Goal: Transaction & Acquisition: Obtain resource

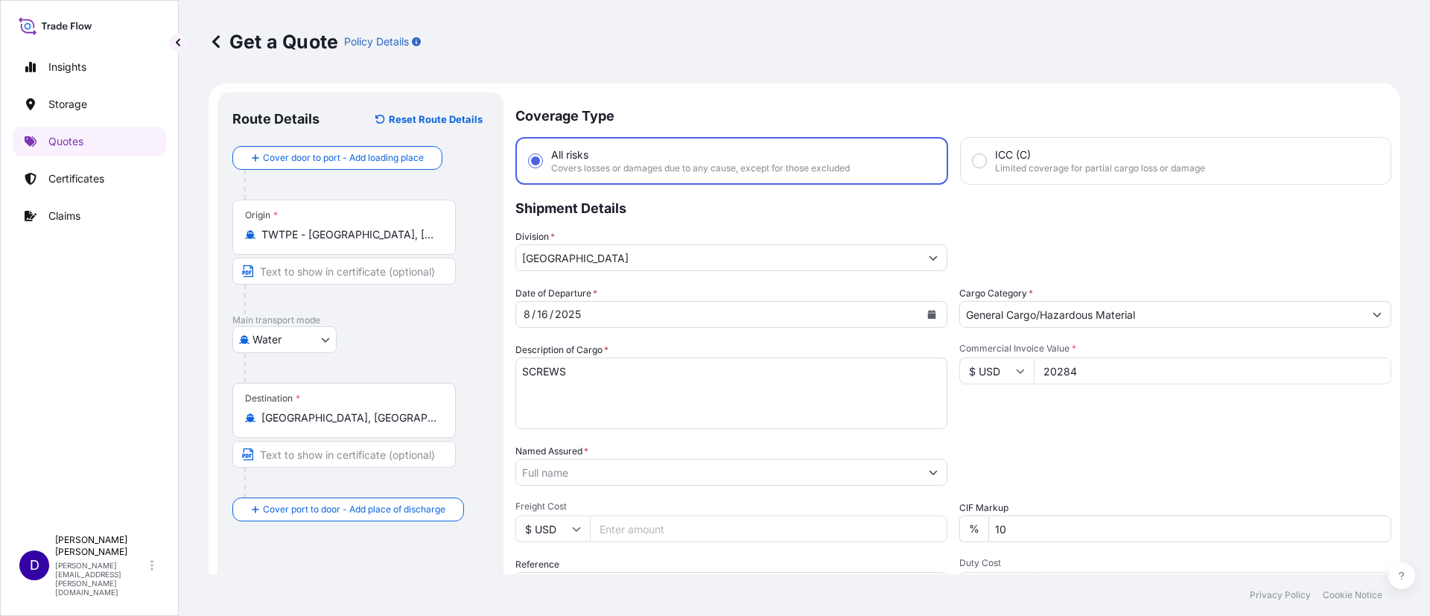
select select "Water"
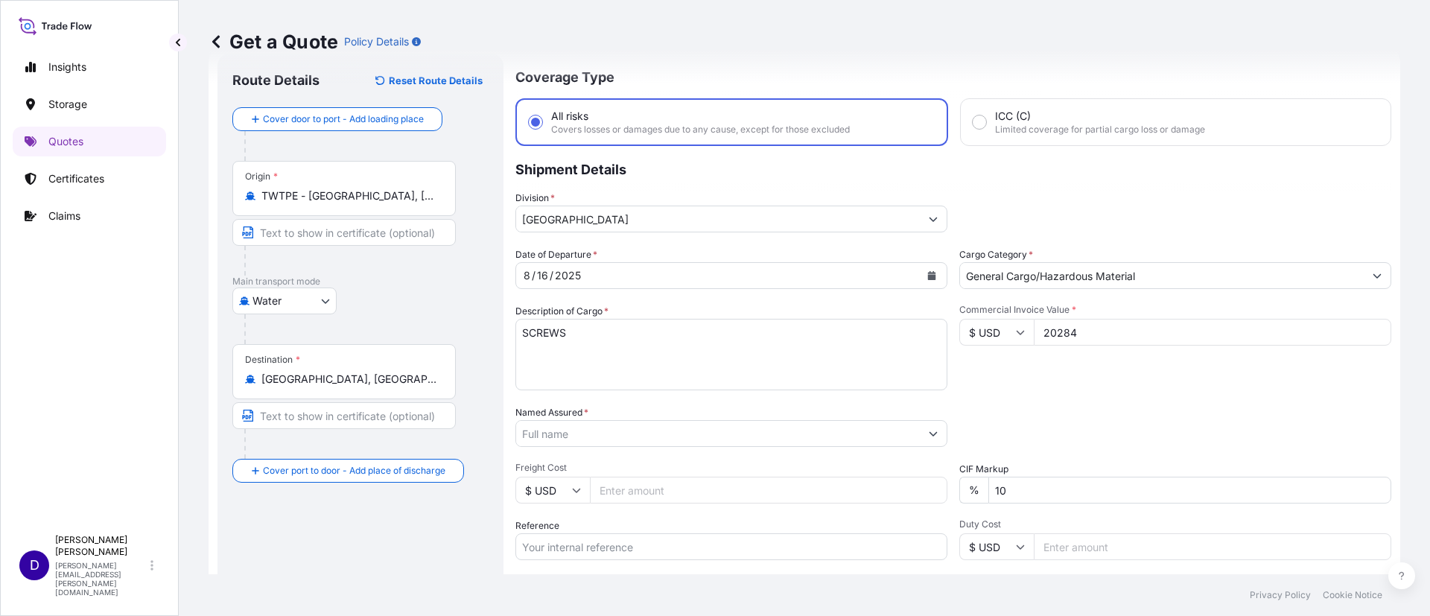
scroll to position [35, 0]
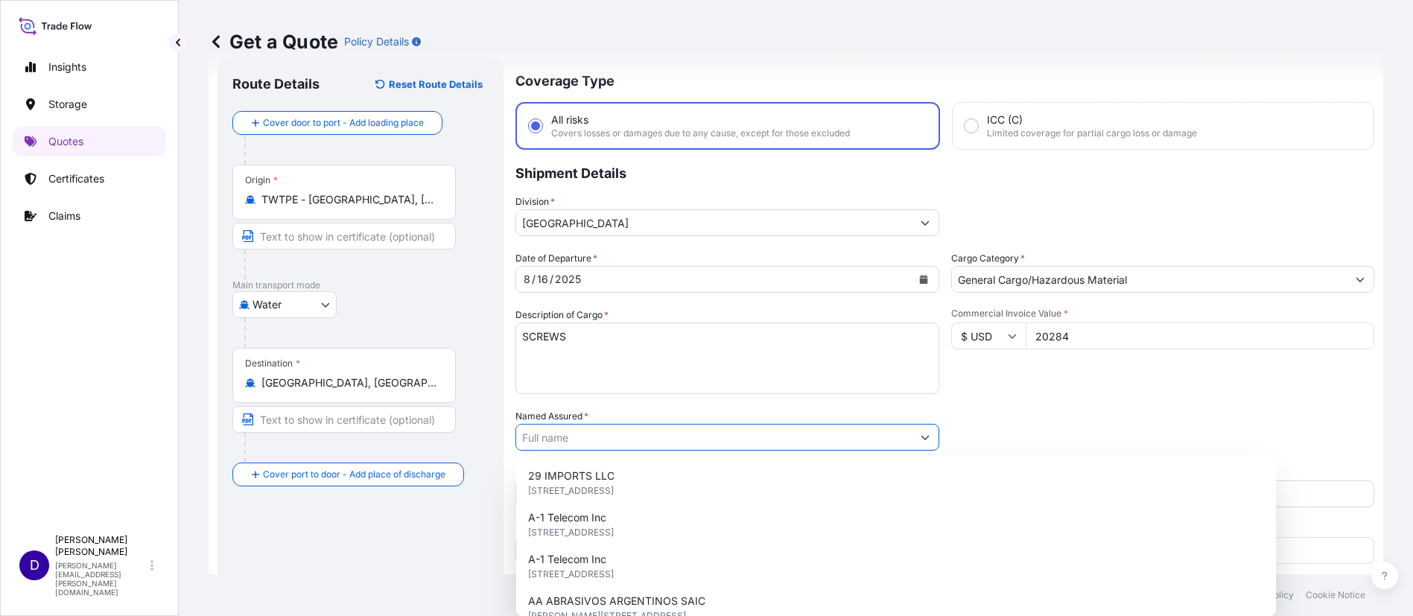
click at [580, 441] on input "Named Assured *" at bounding box center [713, 437] width 395 height 27
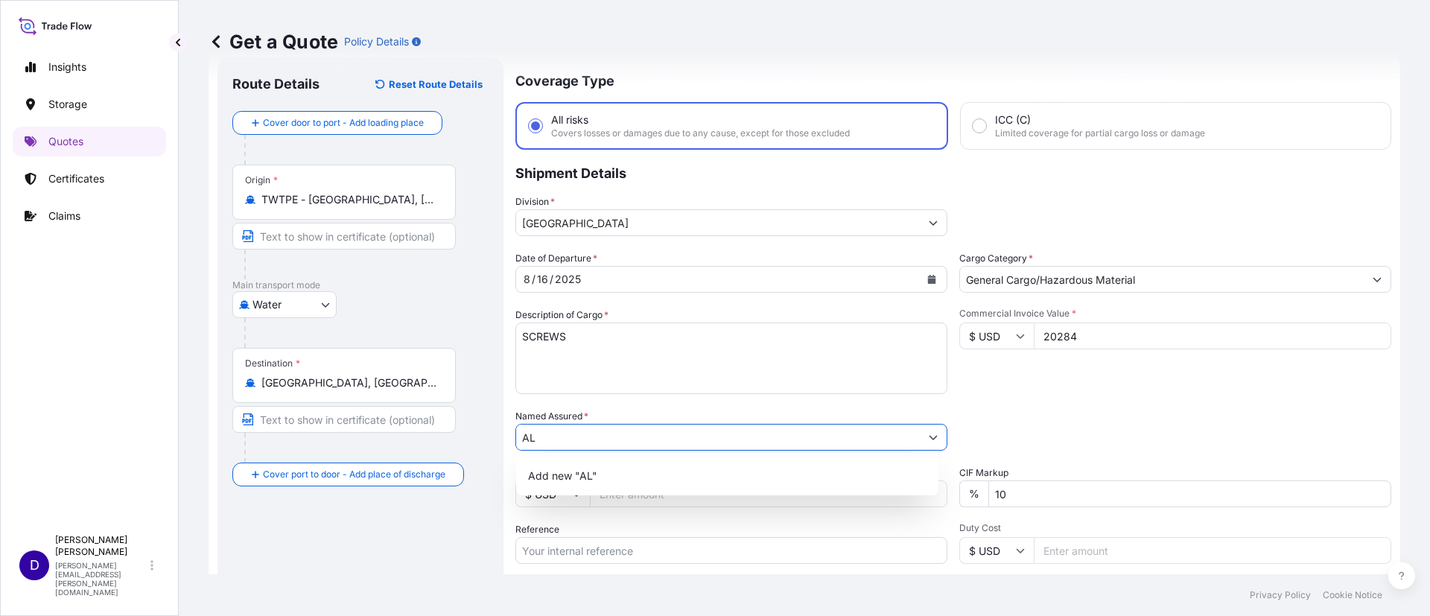
type input "A"
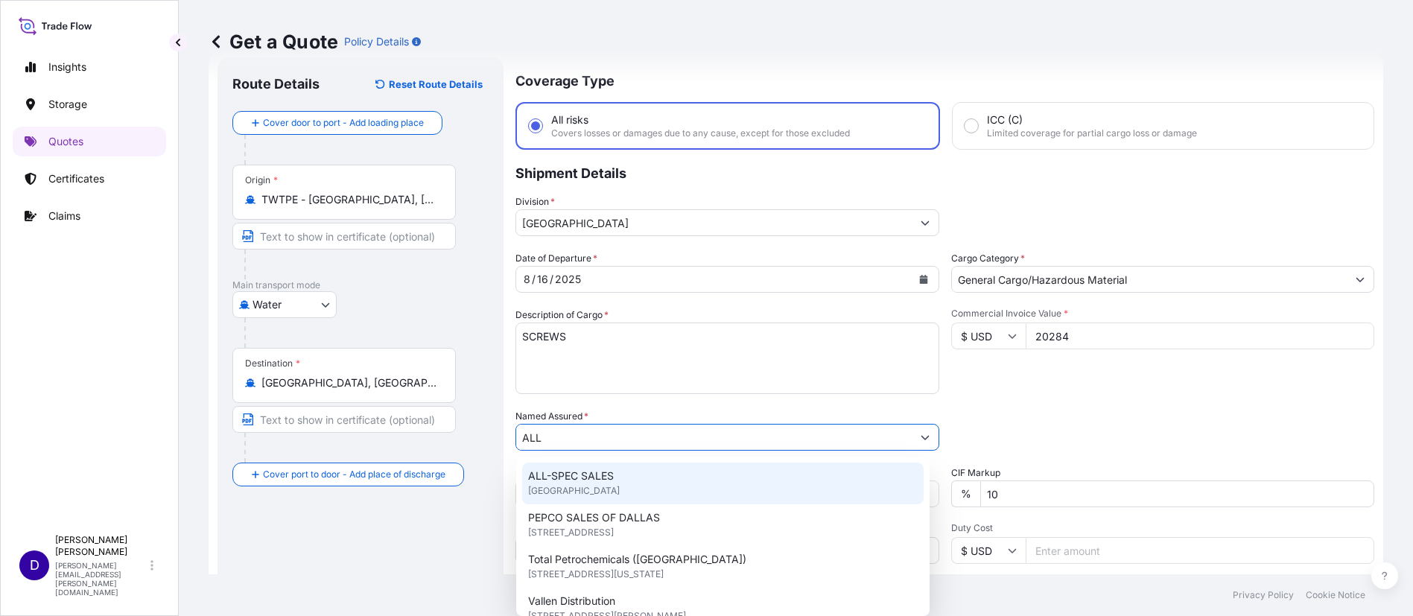
click at [607, 483] on span "[GEOGRAPHIC_DATA]" at bounding box center [574, 490] width 92 height 15
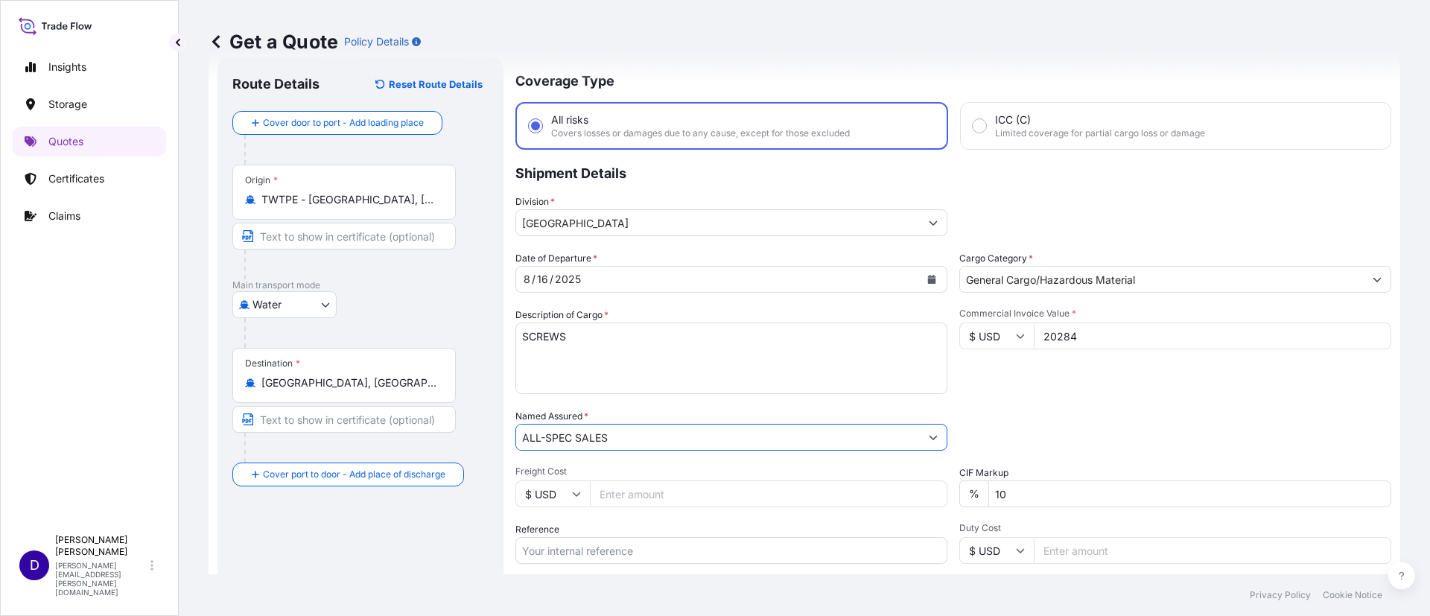
type input "ALL-SPEC SALES"
click at [621, 491] on input "Freight Cost" at bounding box center [768, 493] width 357 height 27
paste input "4914.00"
type input "4914.00"
click at [663, 542] on input "Reference" at bounding box center [731, 550] width 432 height 27
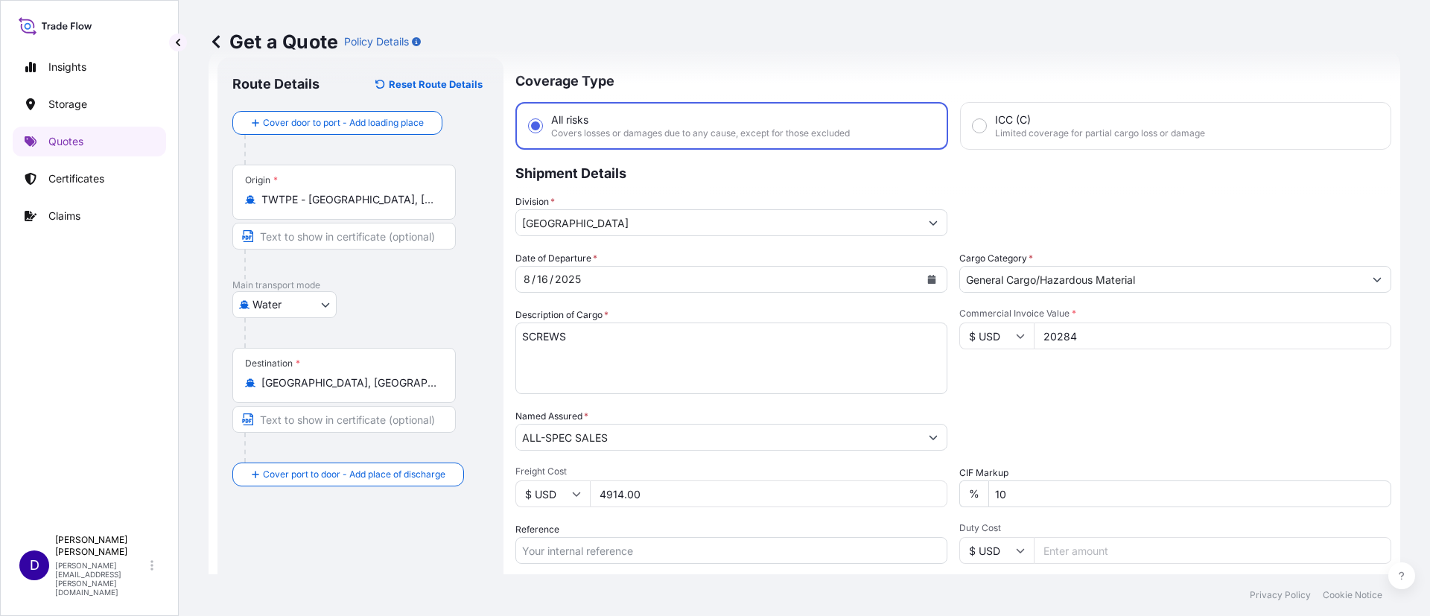
click at [598, 456] on div "Date of Departure * 8 / 16 / 2025 Cargo Category * General Cargo/Hazardous Mate…" at bounding box center [953, 435] width 876 height 369
click at [564, 547] on input "Reference" at bounding box center [731, 550] width 432 height 27
paste input "B25I155556"
type input "B25I155556"
paste input "11495.23"
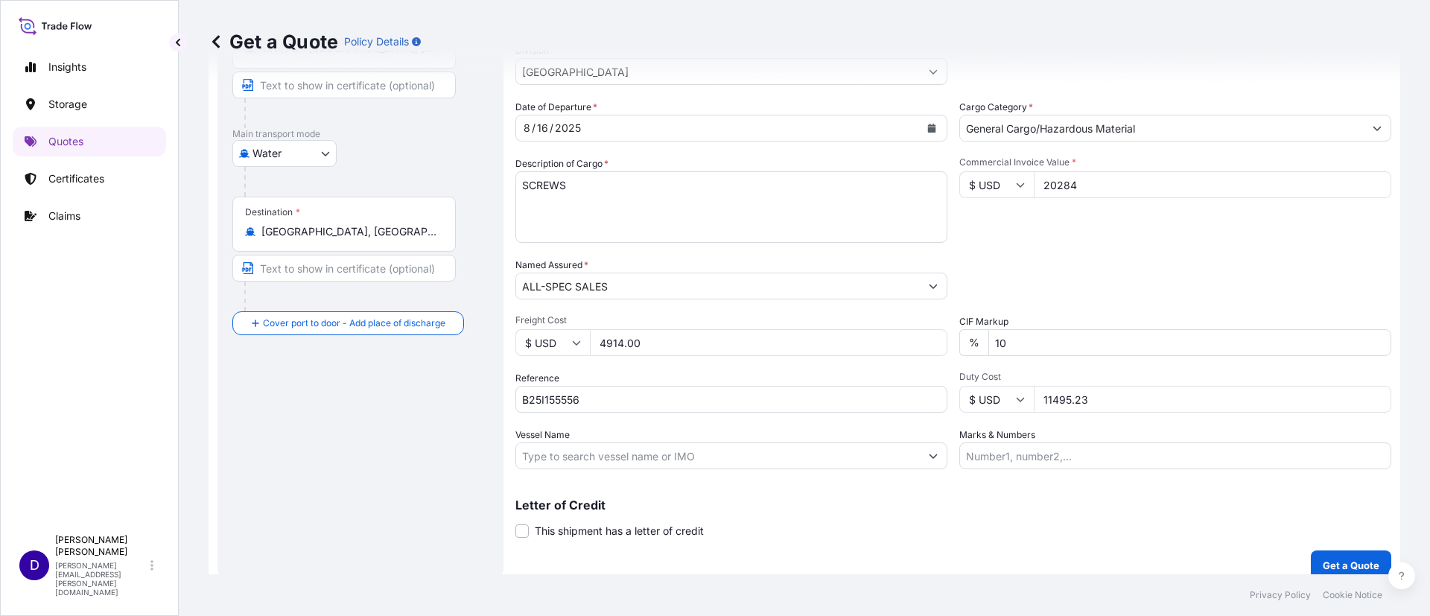
scroll to position [201, 0]
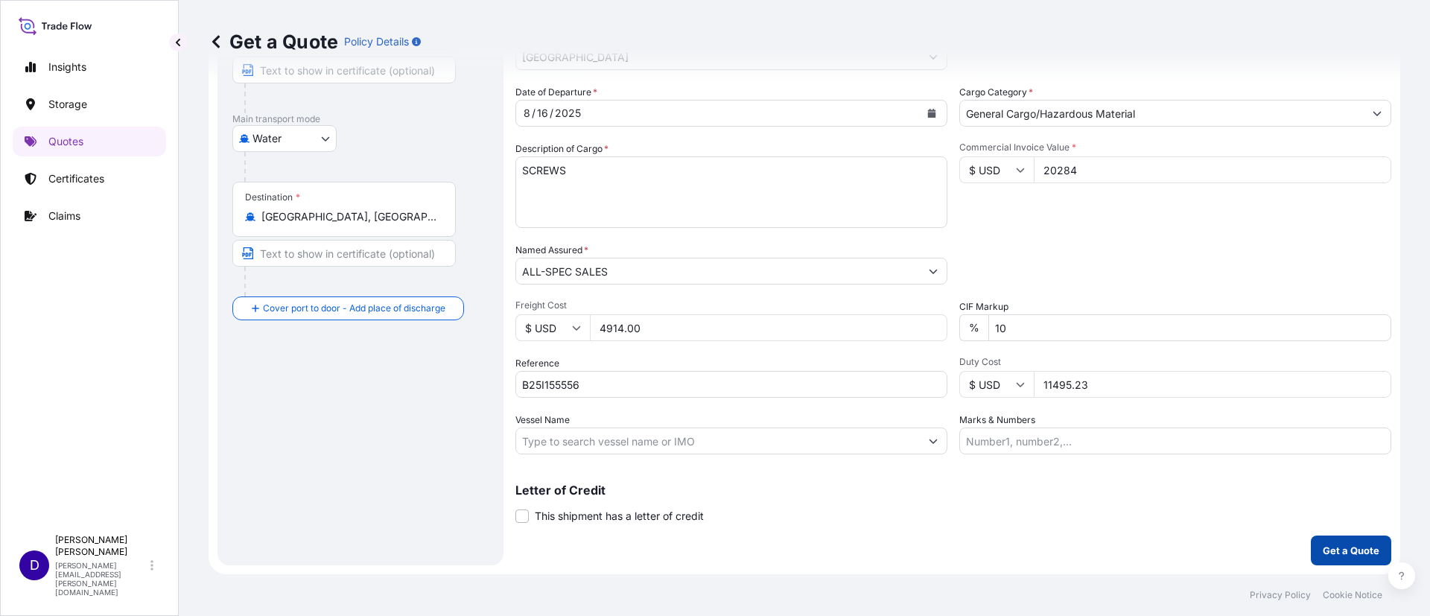
type input "11495.23"
click at [1322, 544] on p "Get a Quote" at bounding box center [1350, 550] width 57 height 15
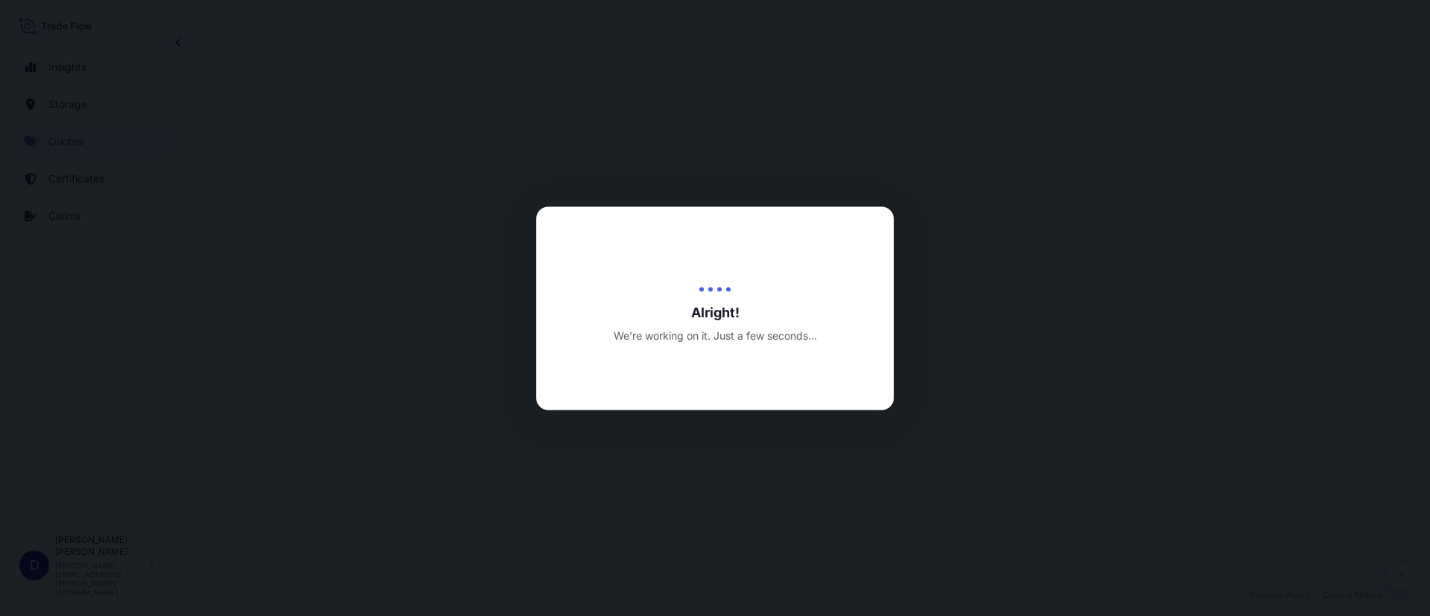
select select "Water"
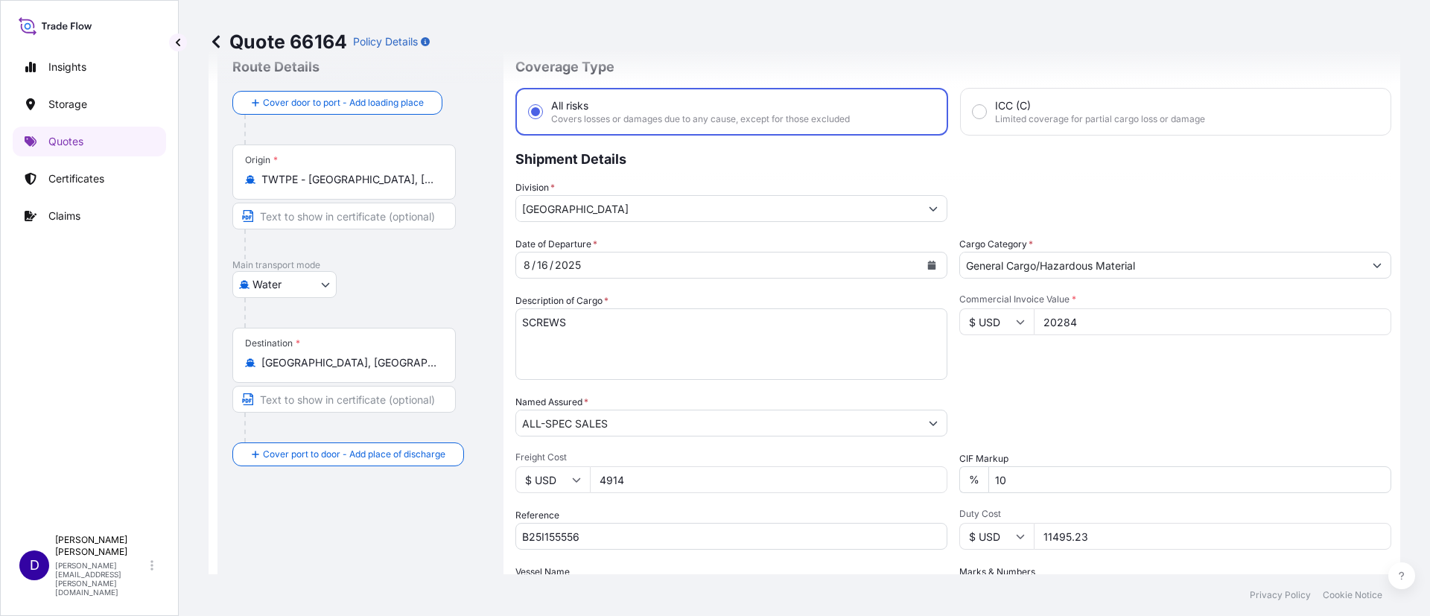
scroll to position [50, 0]
click at [1086, 519] on div "Duty Cost $ USD 11495.23" at bounding box center [1175, 528] width 432 height 42
click at [1096, 531] on input "11495.23" at bounding box center [1212, 535] width 357 height 27
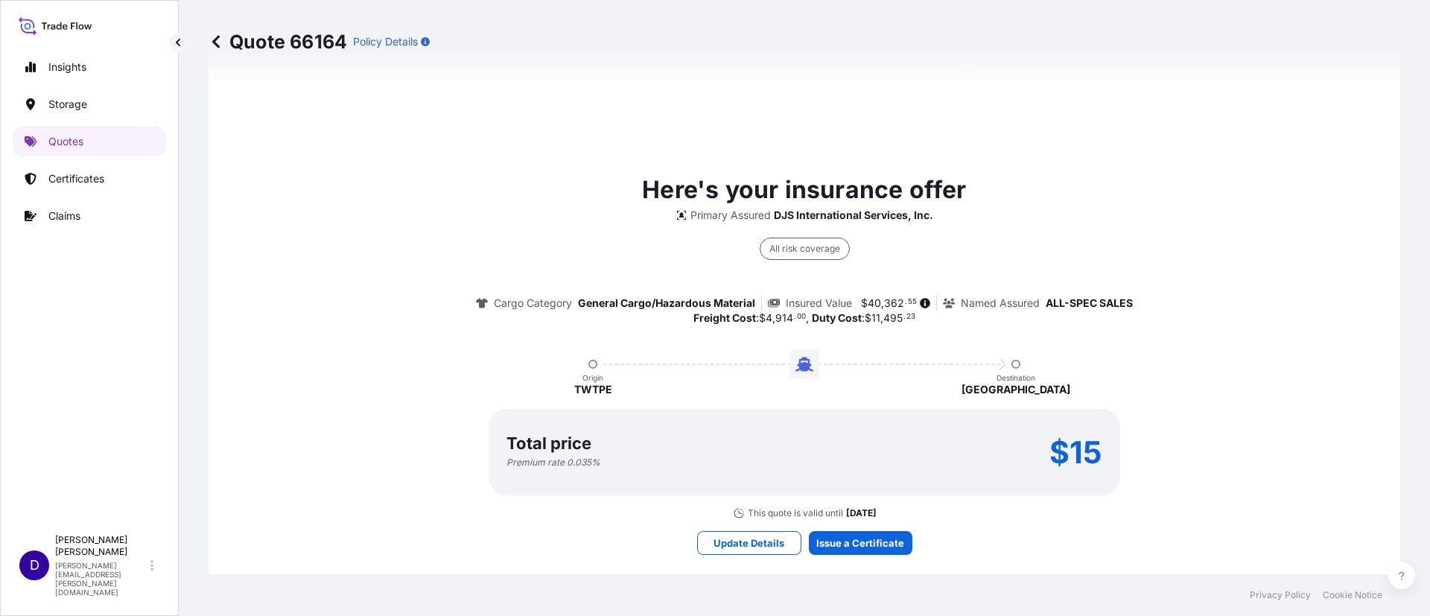
scroll to position [1051, 0]
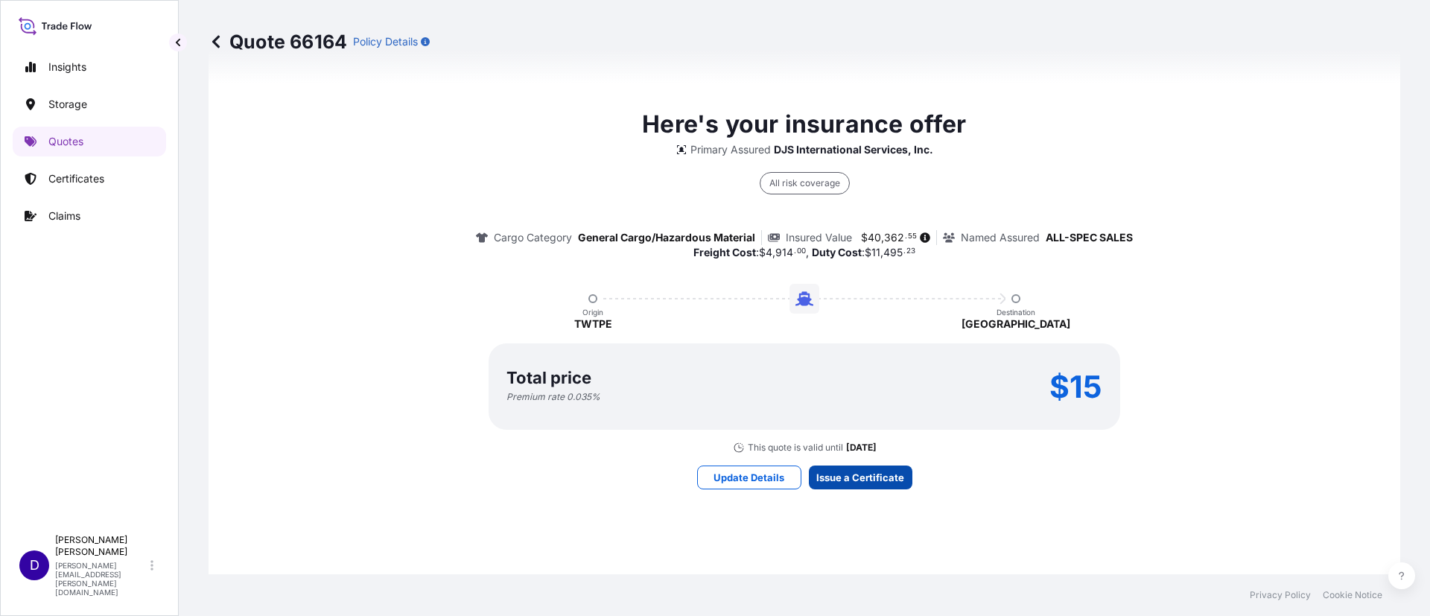
type input "11494"
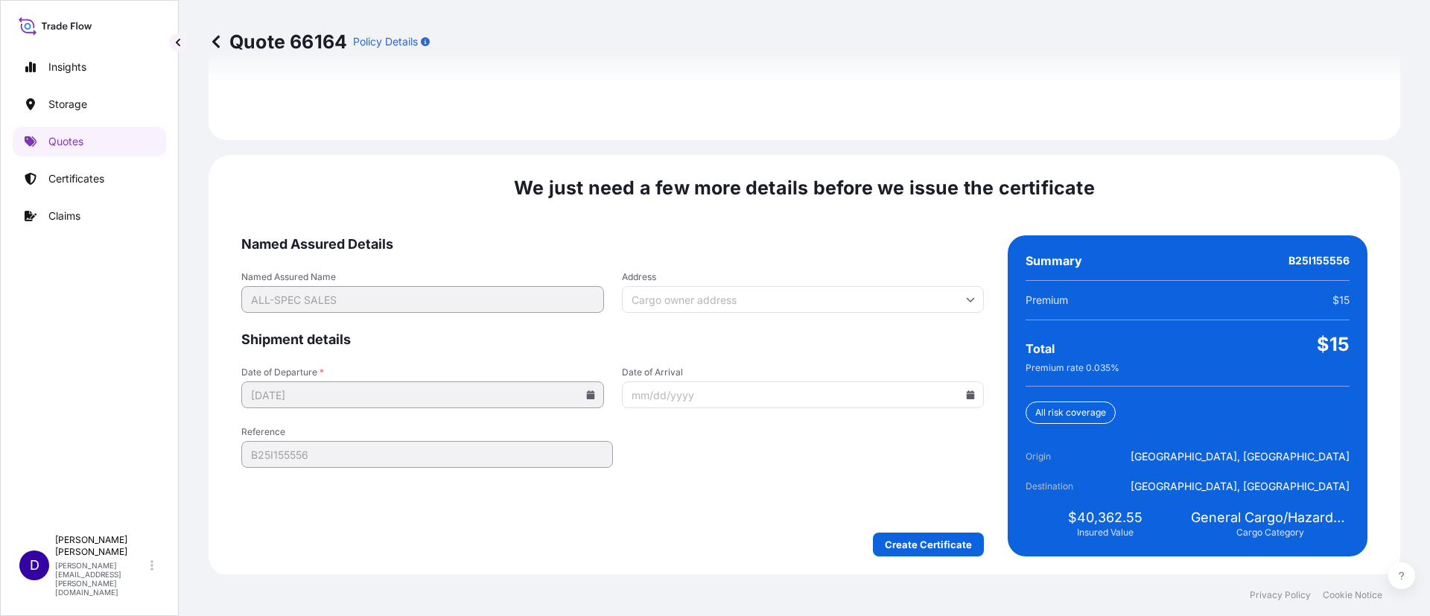
scroll to position [2206, 0]
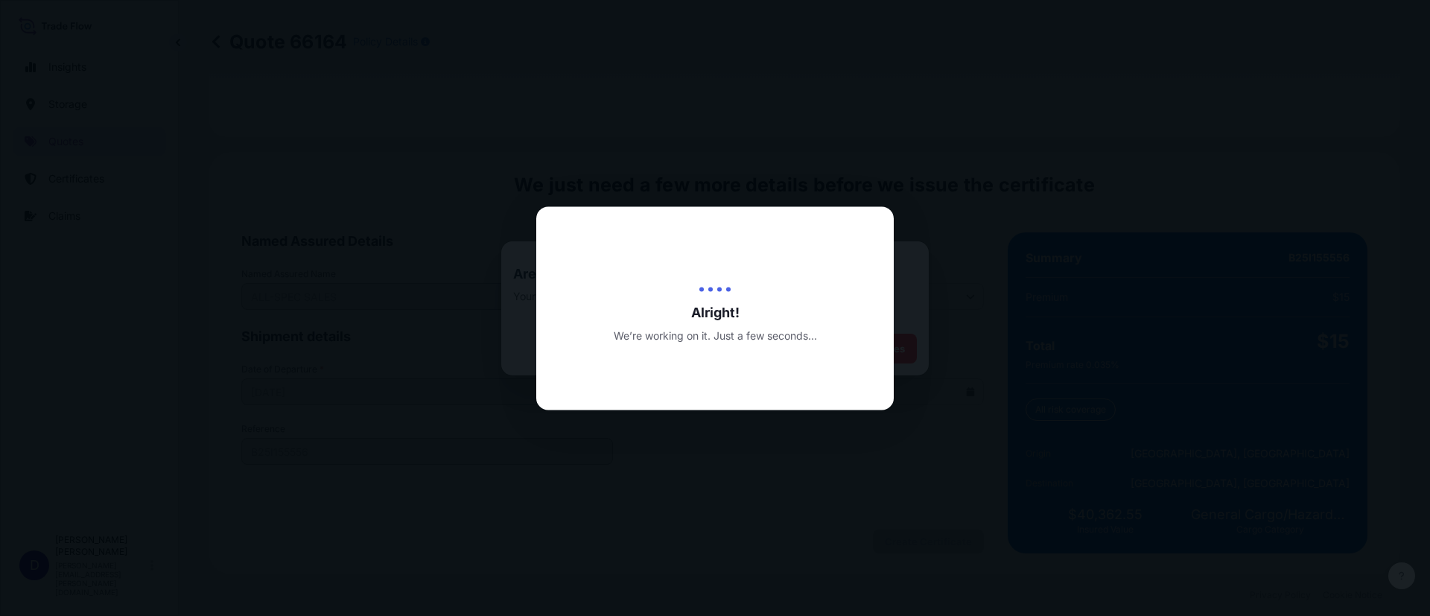
click at [1167, 246] on div at bounding box center [715, 308] width 1430 height 616
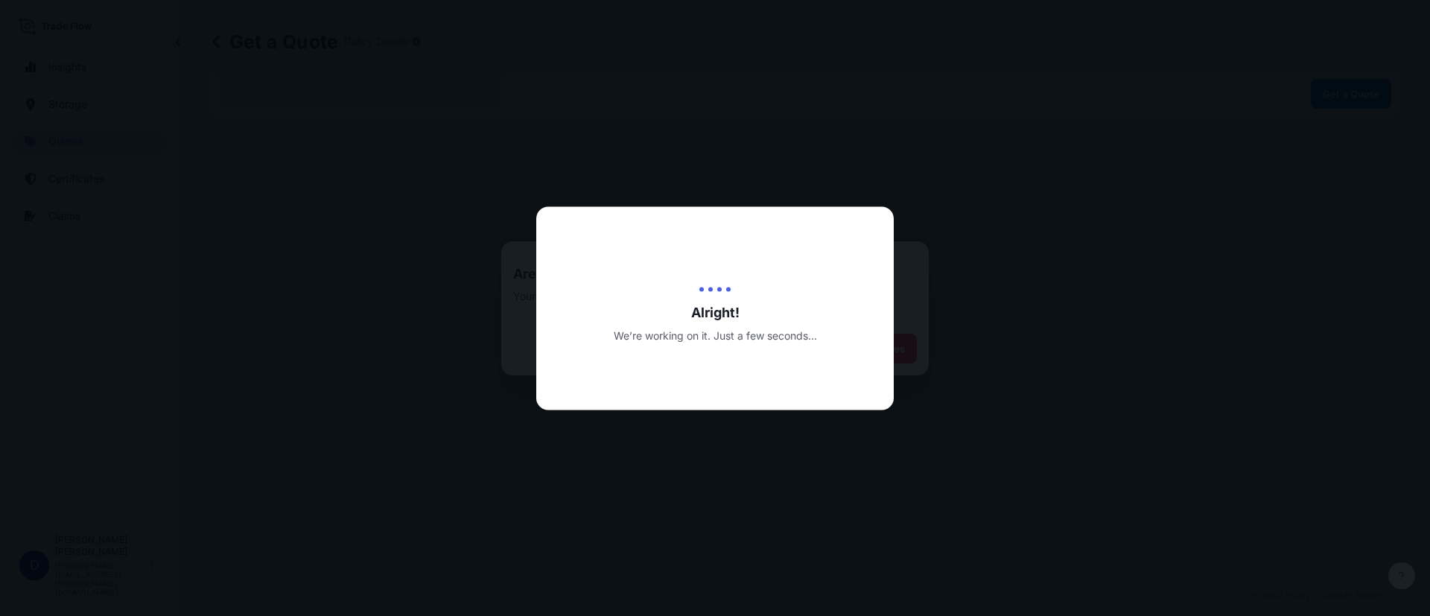
scroll to position [658, 0]
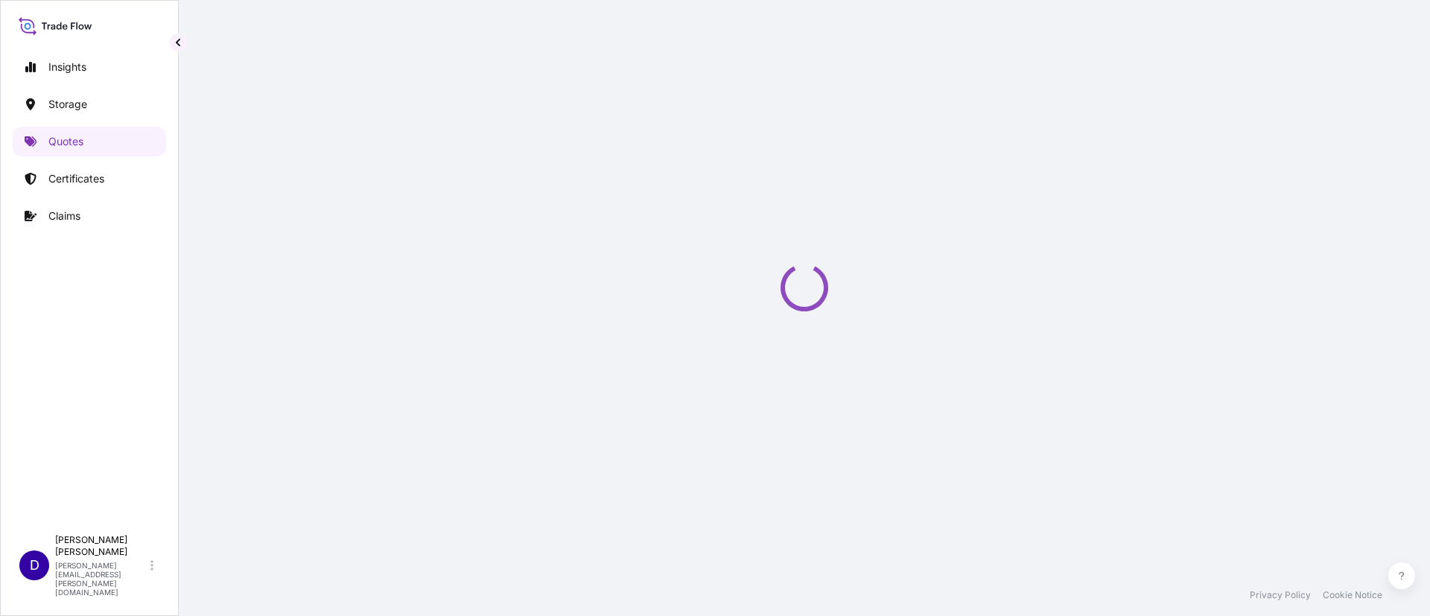
scroll to position [24, 0]
select select "Water"
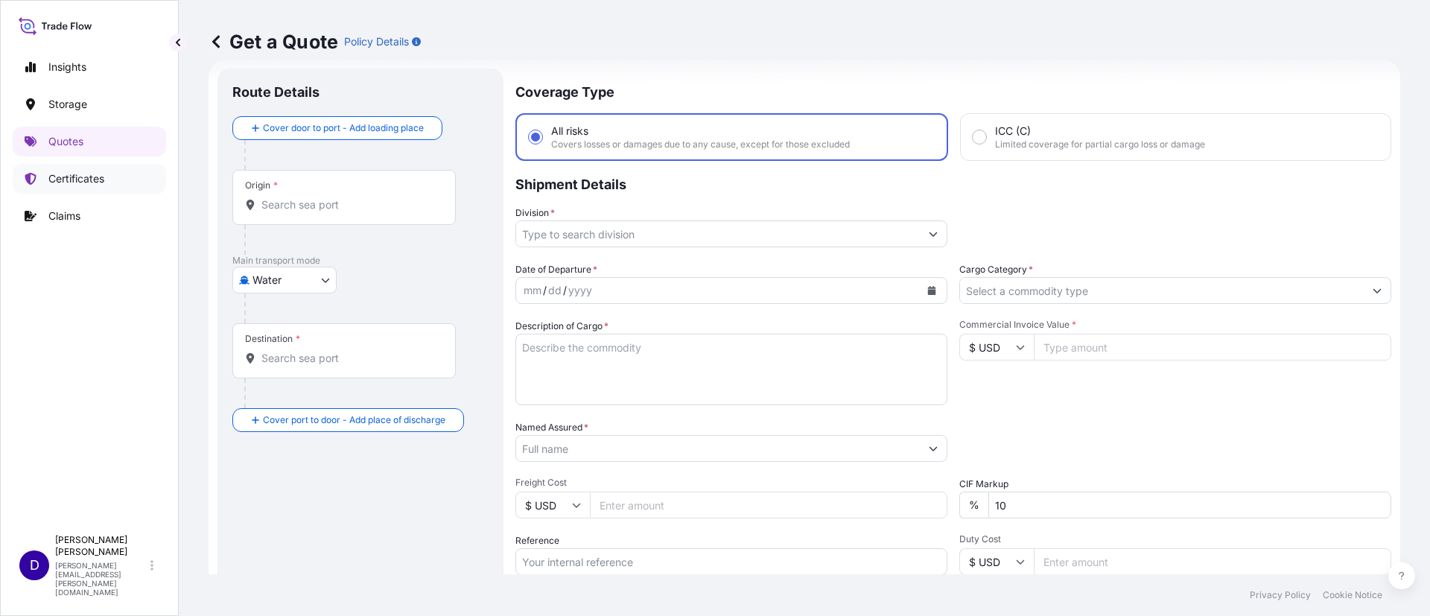
click at [69, 167] on link "Certificates" at bounding box center [89, 179] width 153 height 30
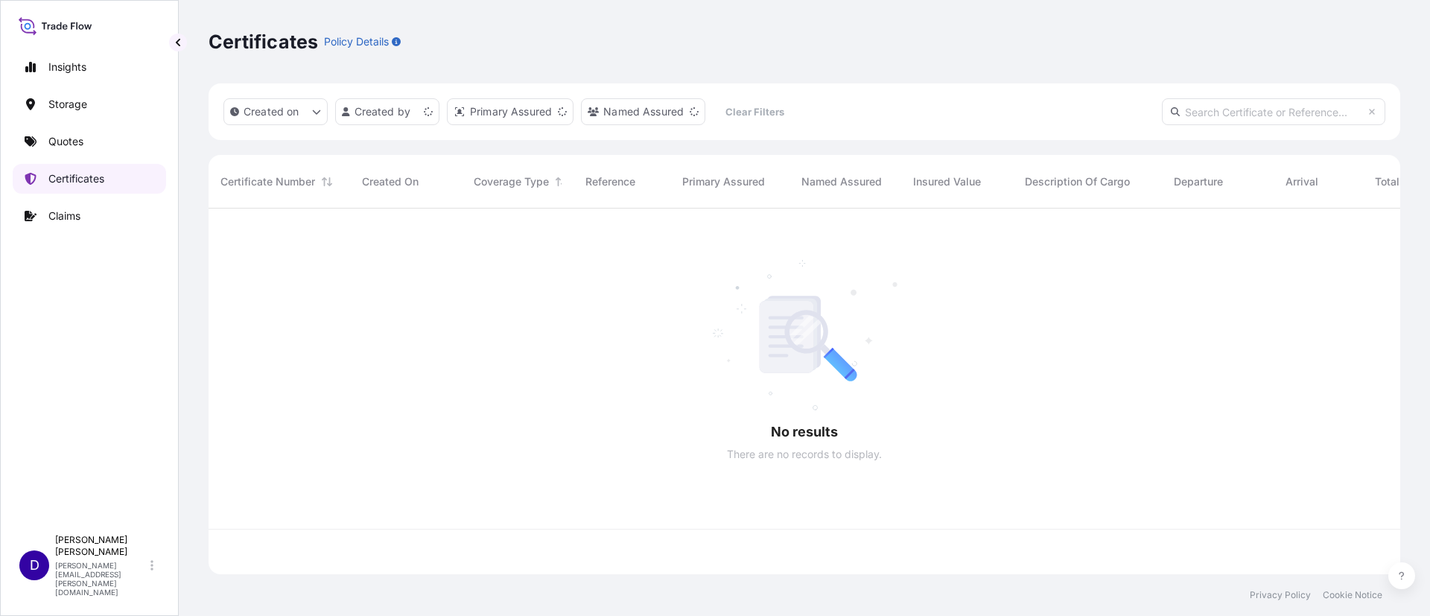
scroll to position [357, 1174]
click at [754, 401] on div at bounding box center [844, 368] width 1273 height 320
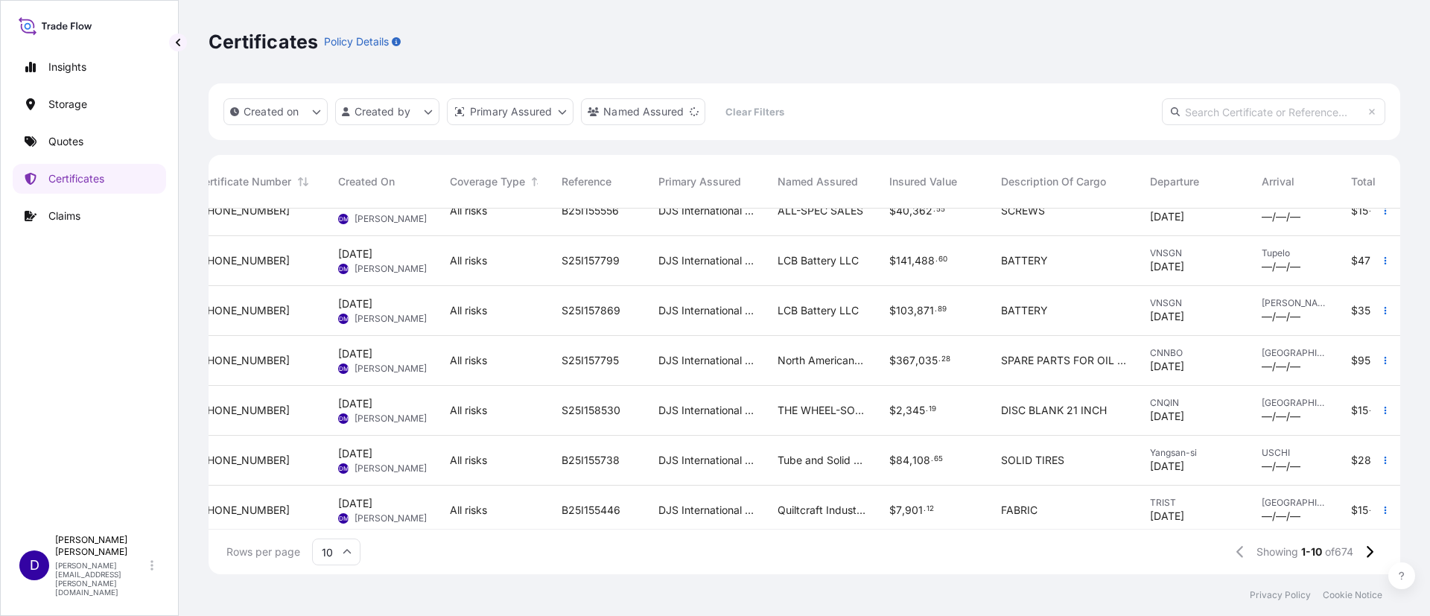
scroll to position [0, 24]
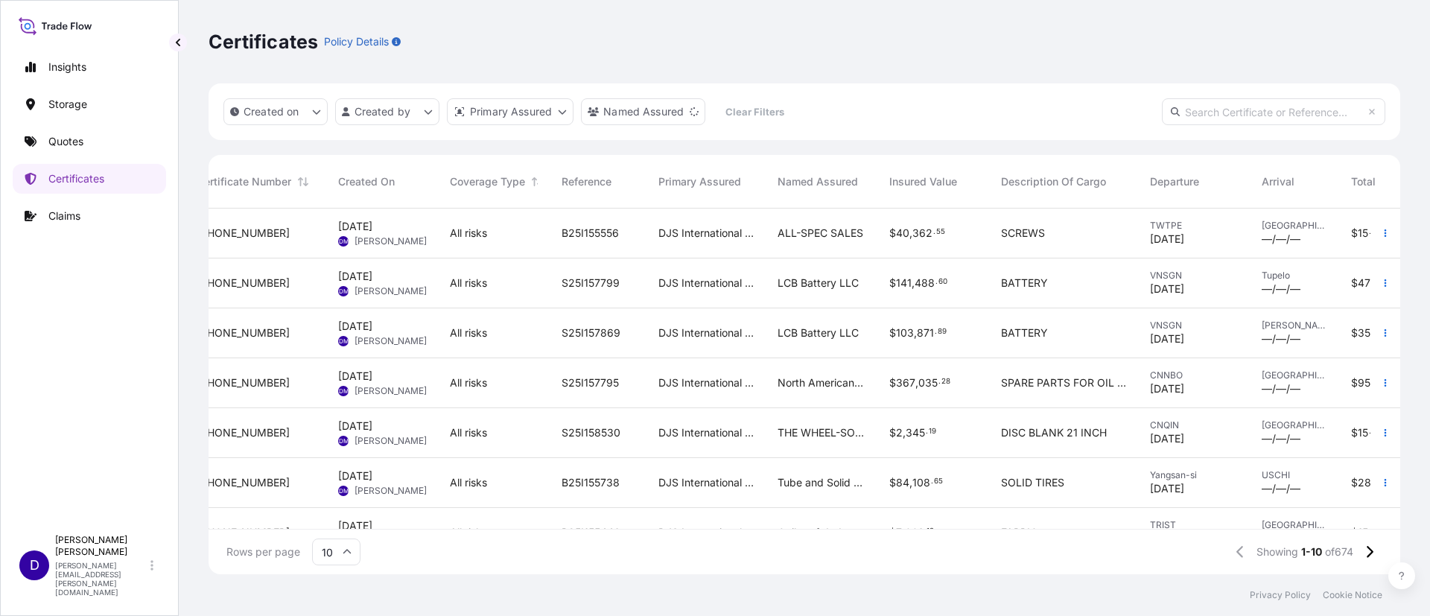
click at [611, 223] on div "B25I155556" at bounding box center [598, 233] width 97 height 50
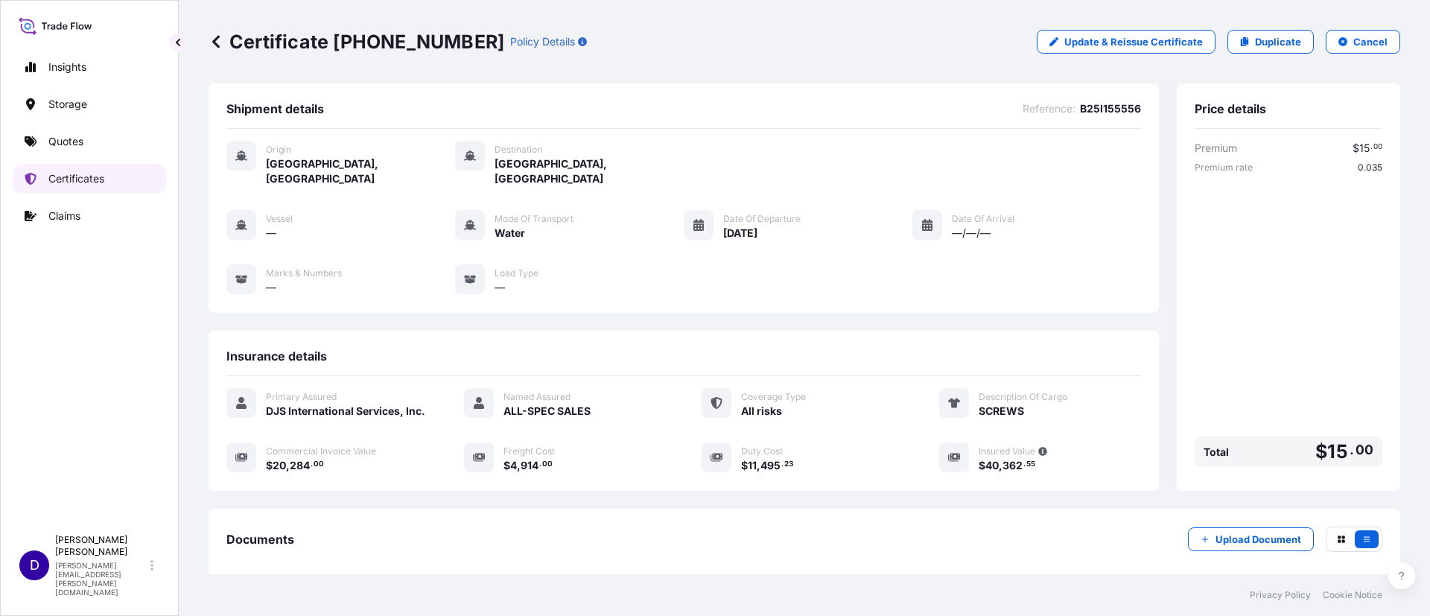
click at [89, 177] on p "Certificates" at bounding box center [76, 178] width 56 height 15
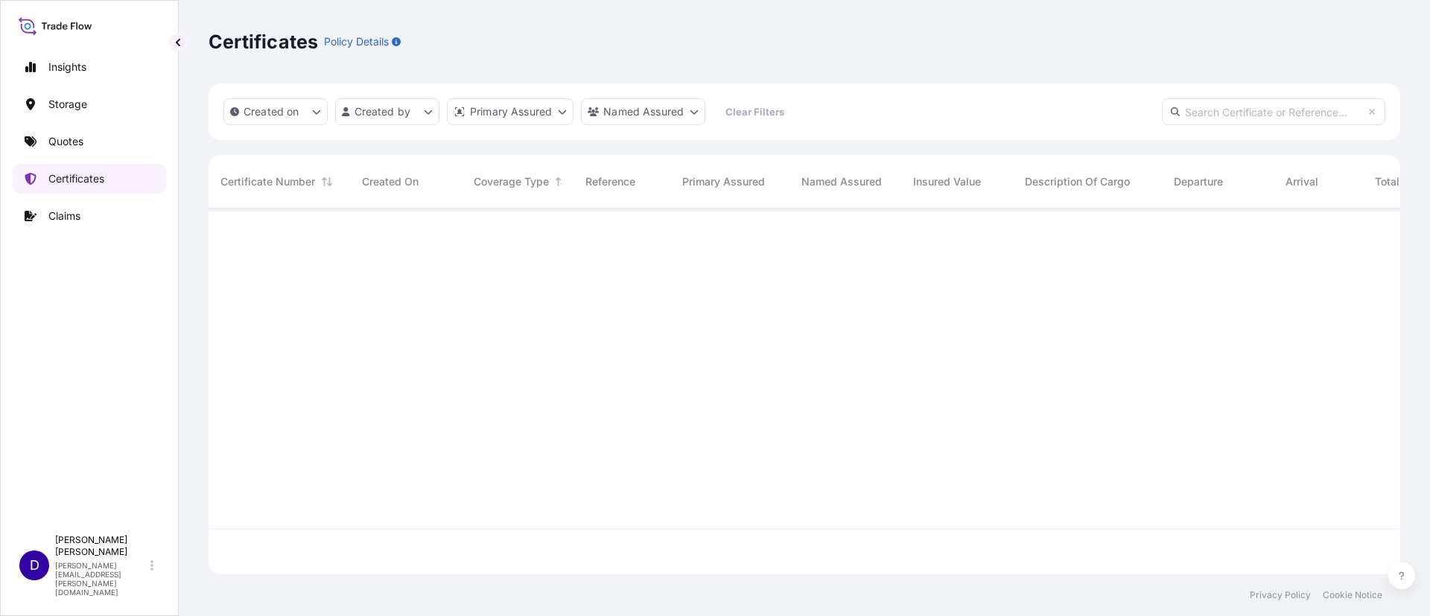
scroll to position [357, 1174]
click at [65, 139] on p "Quotes" at bounding box center [65, 141] width 35 height 15
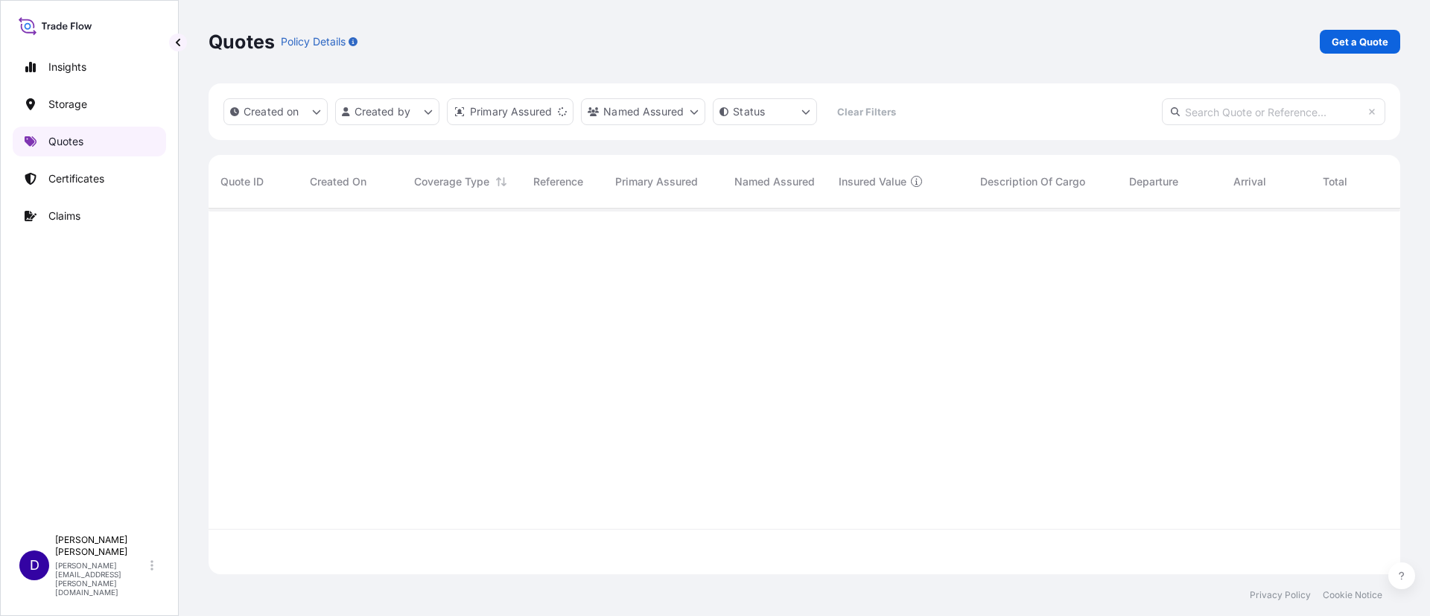
scroll to position [357, 1174]
click at [1311, 38] on div "Quotes Policy Details Get a Quote" at bounding box center [803, 42] width 1191 height 24
click at [1350, 37] on p "Get a Quote" at bounding box center [1359, 41] width 57 height 15
select select "Water"
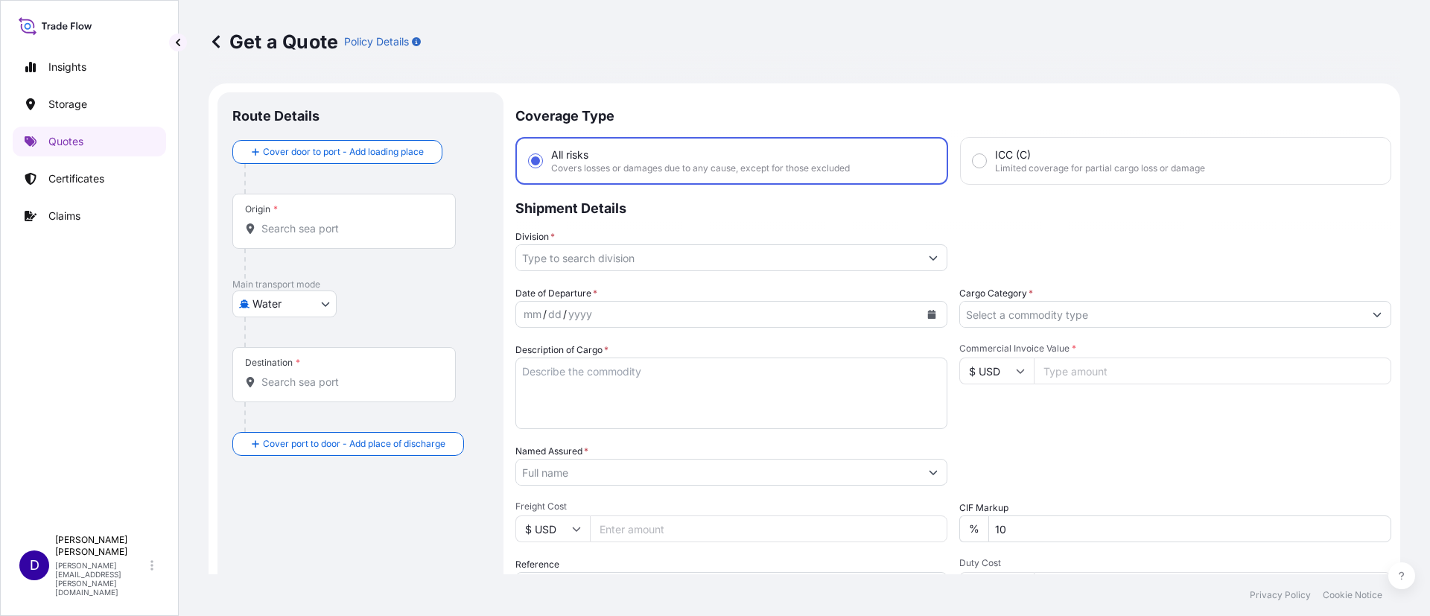
scroll to position [24, 0]
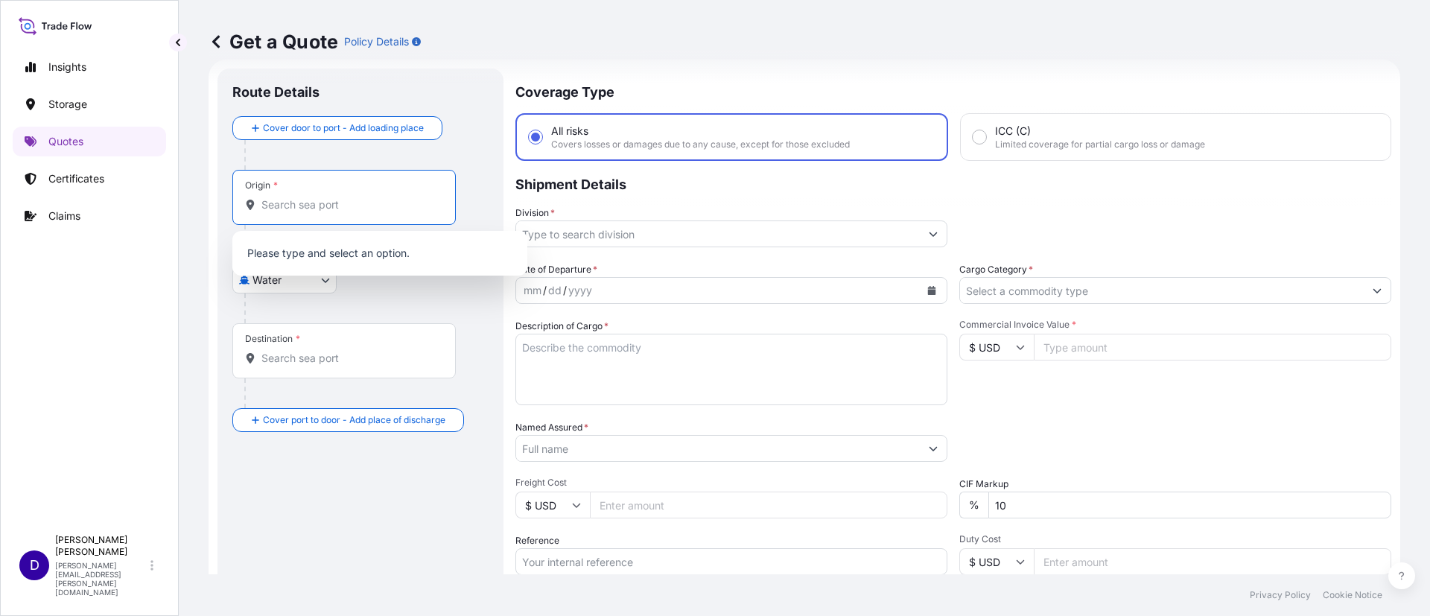
click at [313, 198] on input "Origin *" at bounding box center [349, 204] width 176 height 15
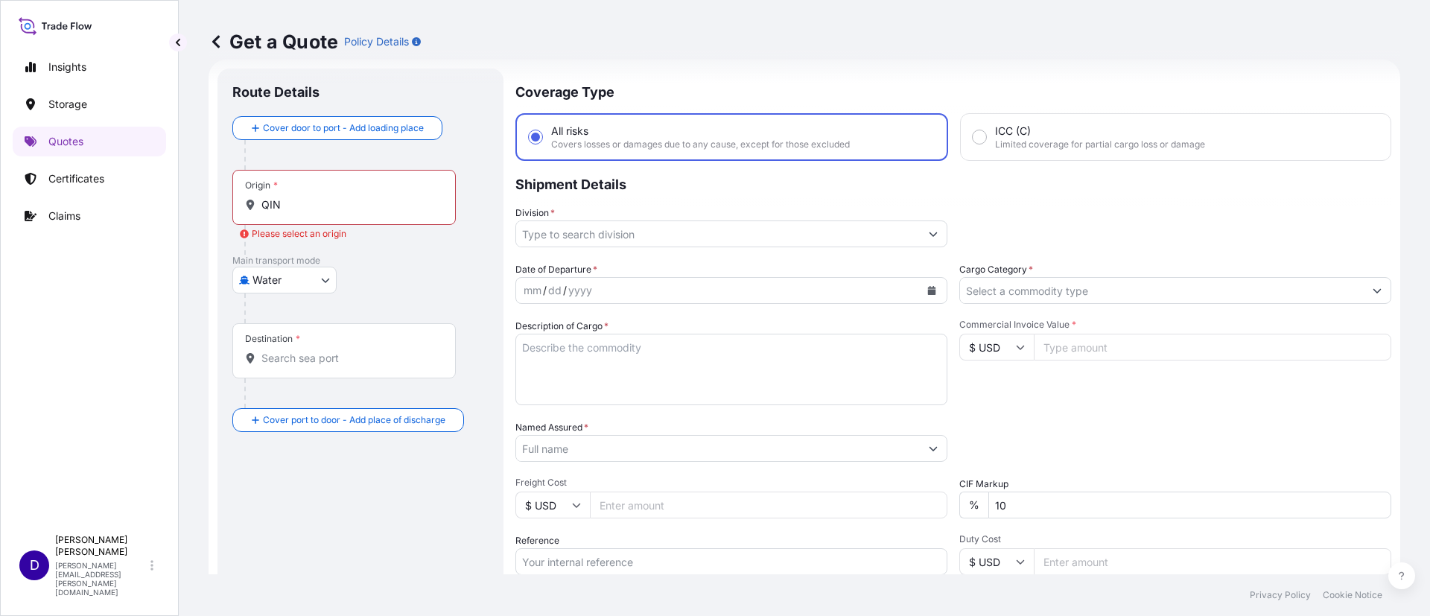
drag, startPoint x: 373, startPoint y: 294, endPoint x: 317, endPoint y: 188, distance: 119.6
click at [317, 188] on div "Origin * QIN" at bounding box center [343, 197] width 223 height 55
click at [317, 197] on input "QIN" at bounding box center [349, 204] width 176 height 15
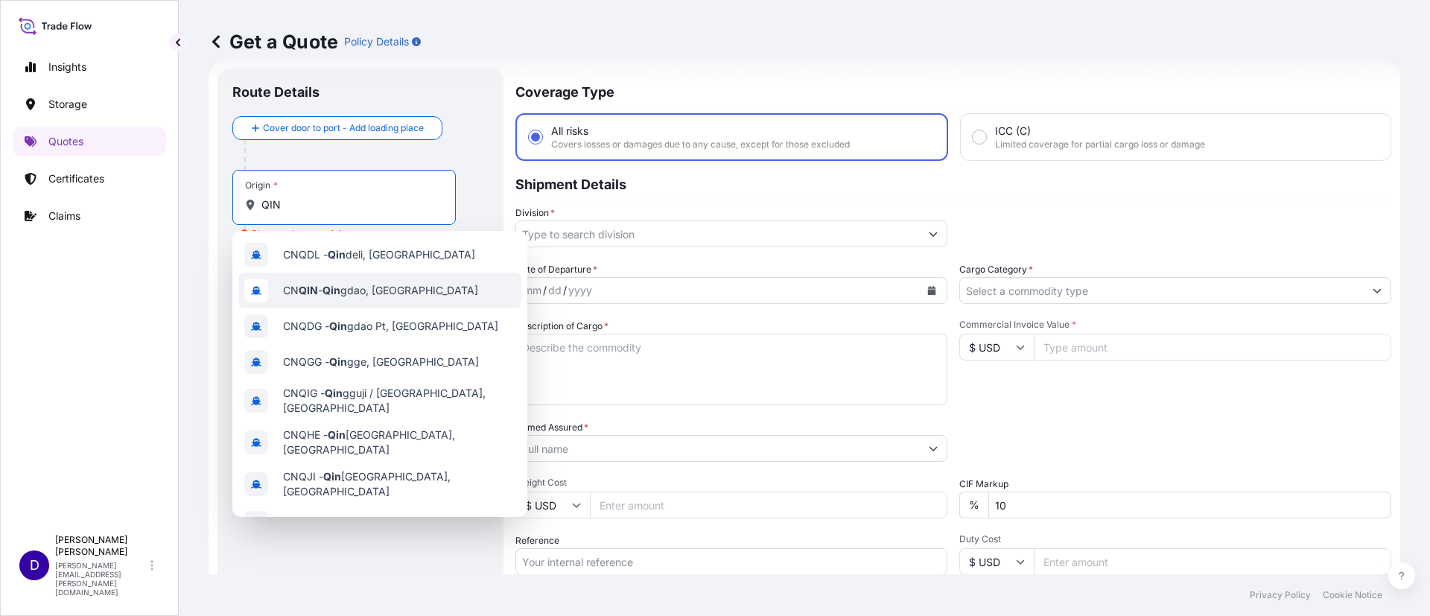
click at [393, 299] on div "CN QIN - [PERSON_NAME], [GEOGRAPHIC_DATA]" at bounding box center [379, 291] width 283 height 36
type input "CNQIN - [GEOGRAPHIC_DATA], [GEOGRAPHIC_DATA]"
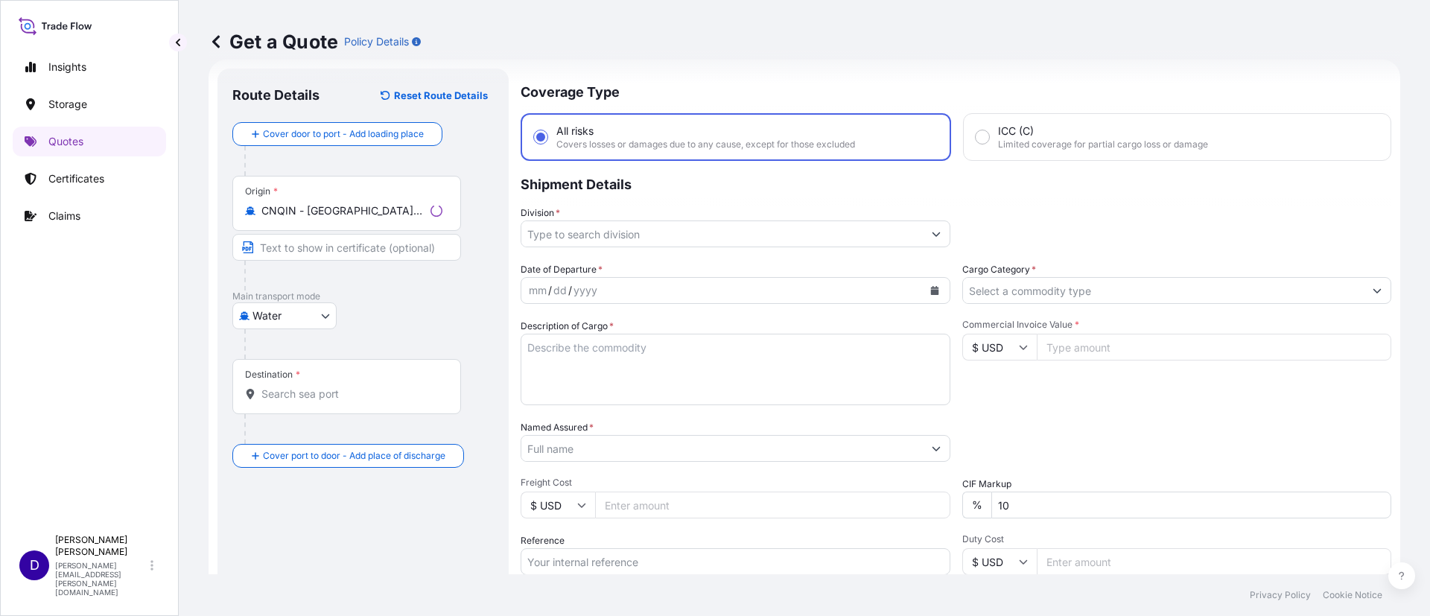
click at [293, 404] on div "Destination *" at bounding box center [346, 386] width 229 height 55
click at [293, 401] on input "Destination *" at bounding box center [351, 393] width 181 height 15
click at [293, 404] on div "Destination *" at bounding box center [343, 386] width 223 height 55
click at [293, 401] on input "Destination * Please select a destination" at bounding box center [349, 393] width 176 height 15
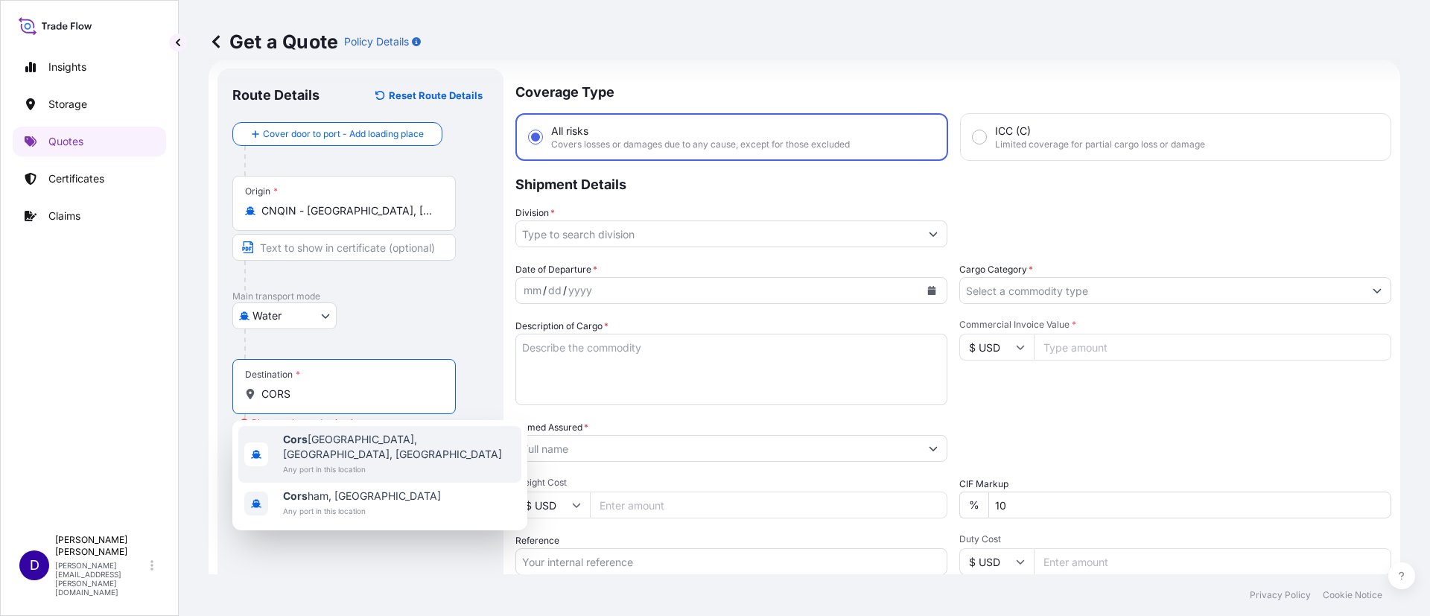
click at [336, 432] on span "Cors icana, [GEOGRAPHIC_DATA], [GEOGRAPHIC_DATA]" at bounding box center [399, 447] width 232 height 30
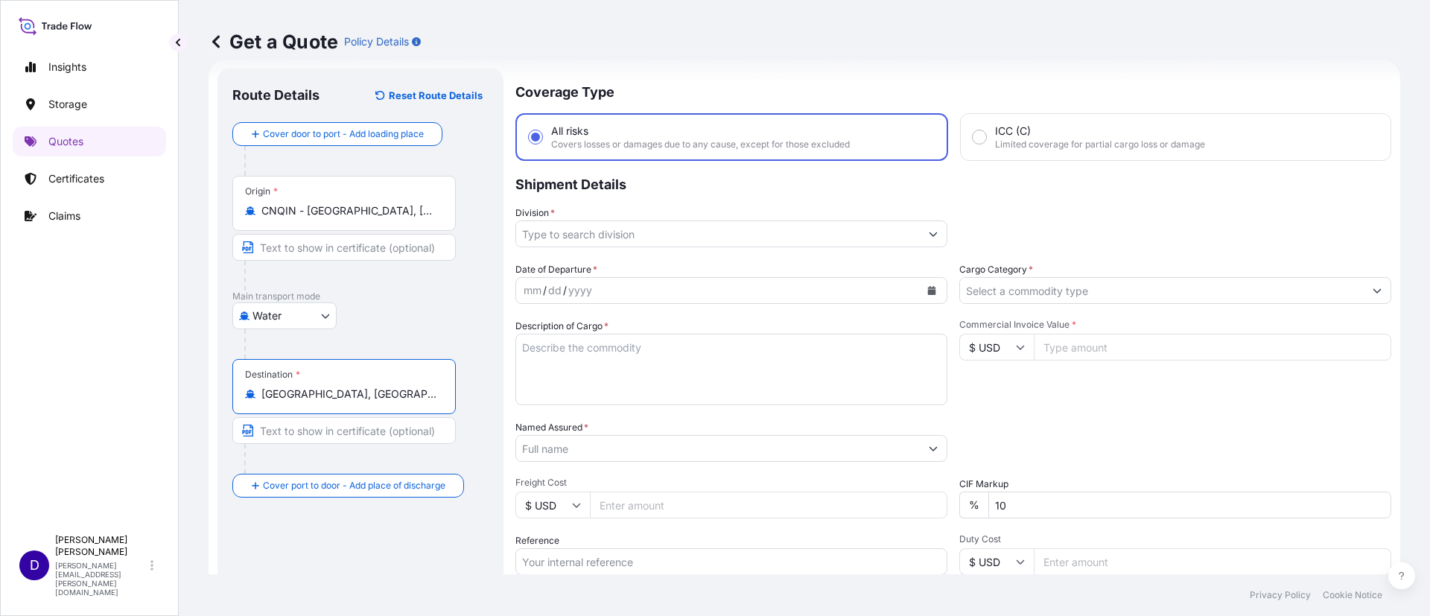
type input "[GEOGRAPHIC_DATA], [GEOGRAPHIC_DATA], [GEOGRAPHIC_DATA]"
click at [573, 251] on div "Coverage Type All risks Covers losses or damages due to any cause, except for t…" at bounding box center [953, 406] width 876 height 674
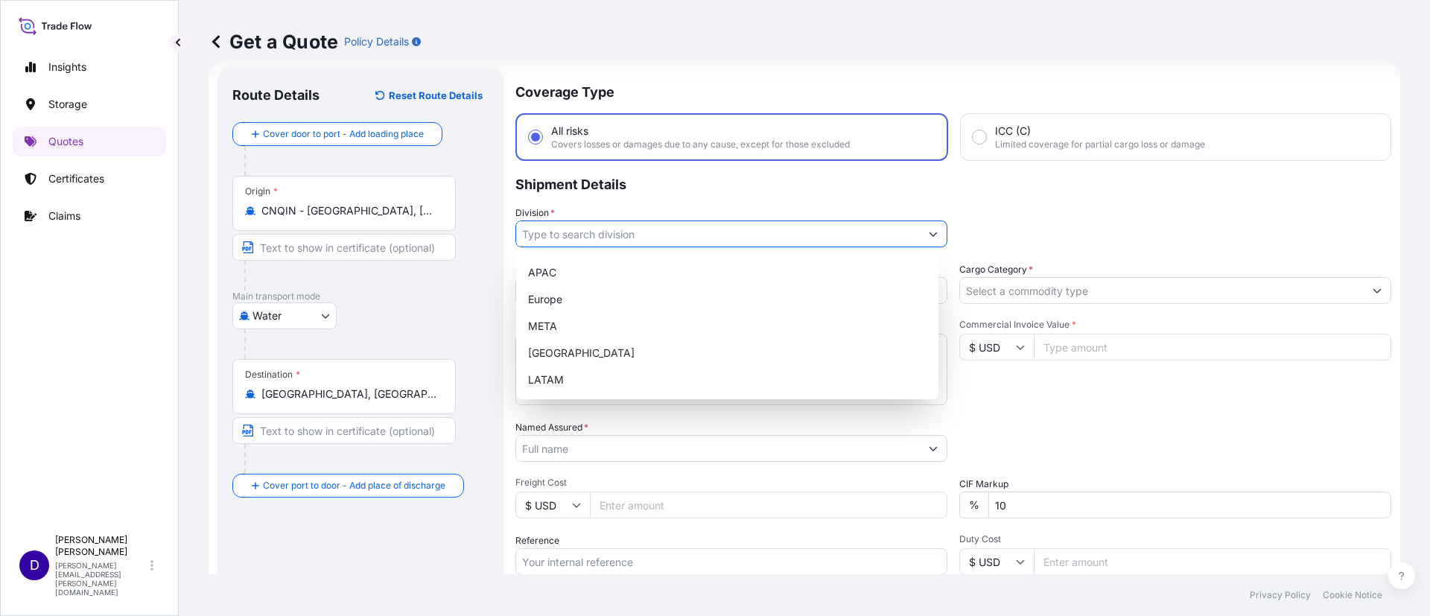
click at [625, 229] on input "Division *" at bounding box center [718, 233] width 404 height 27
click at [573, 354] on div "[GEOGRAPHIC_DATA]" at bounding box center [727, 353] width 410 height 27
type input "[GEOGRAPHIC_DATA]"
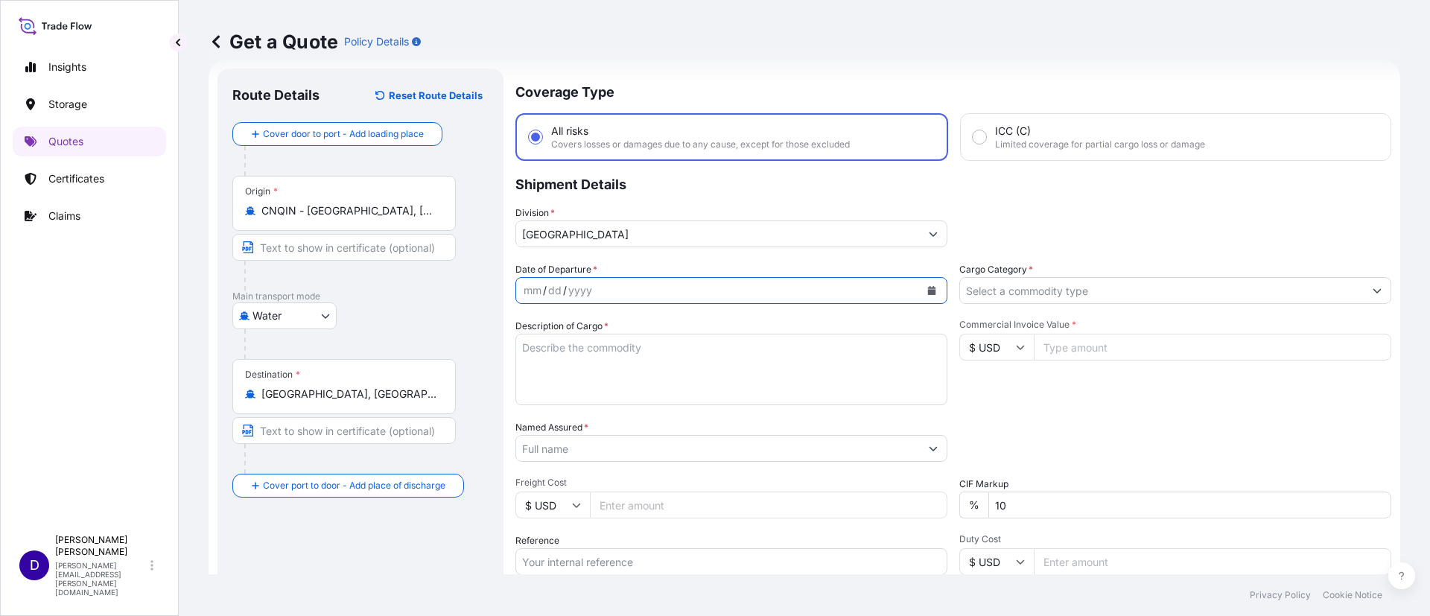
click at [929, 281] on button "Calendar" at bounding box center [932, 290] width 24 height 24
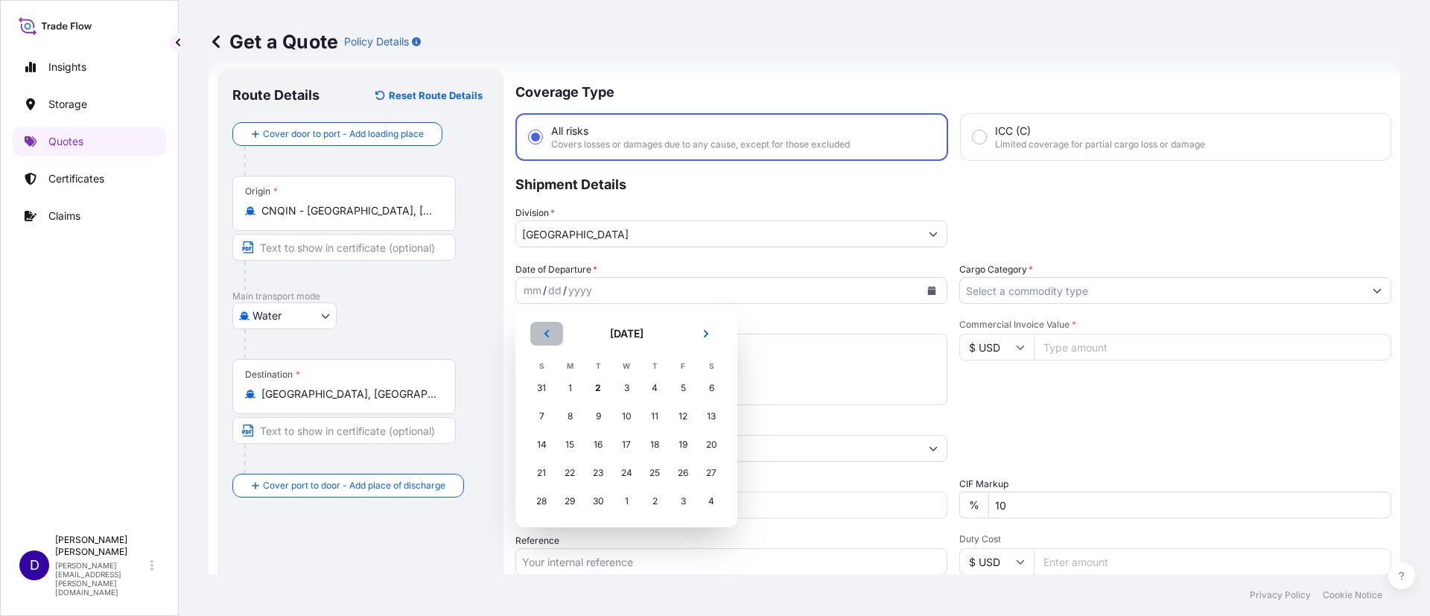
click at [539, 322] on button "Previous" at bounding box center [546, 334] width 33 height 24
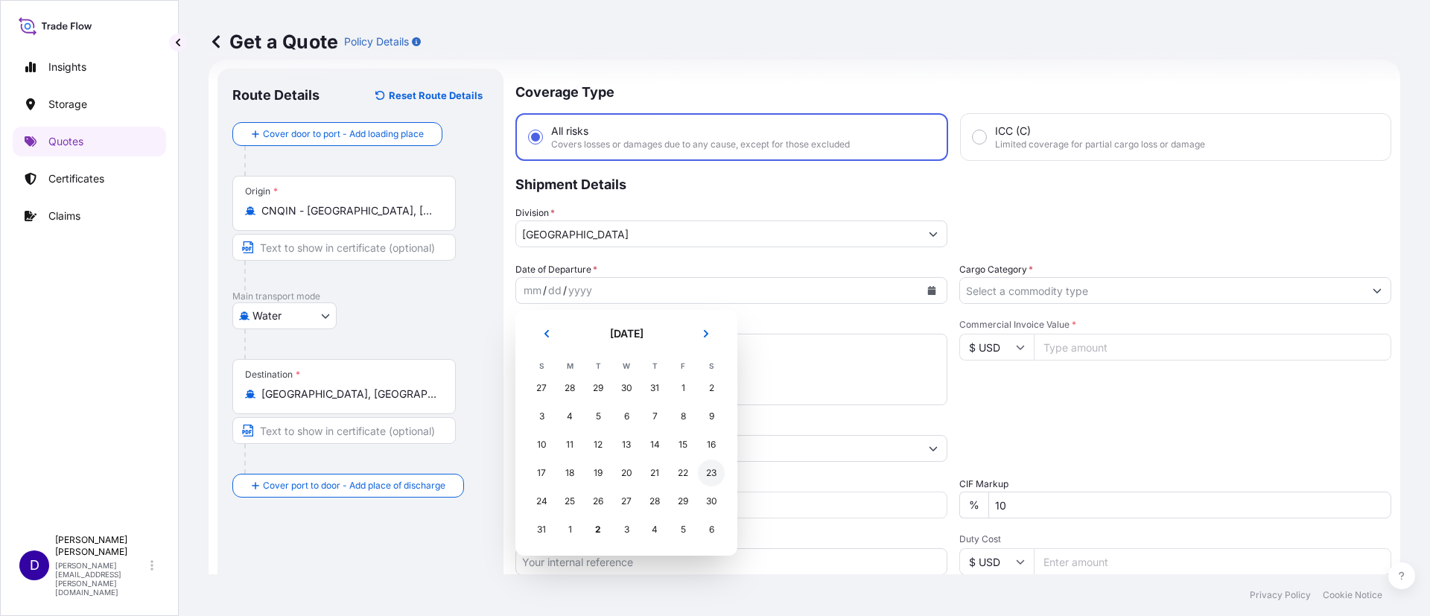
click at [710, 478] on div "23" at bounding box center [711, 472] width 27 height 27
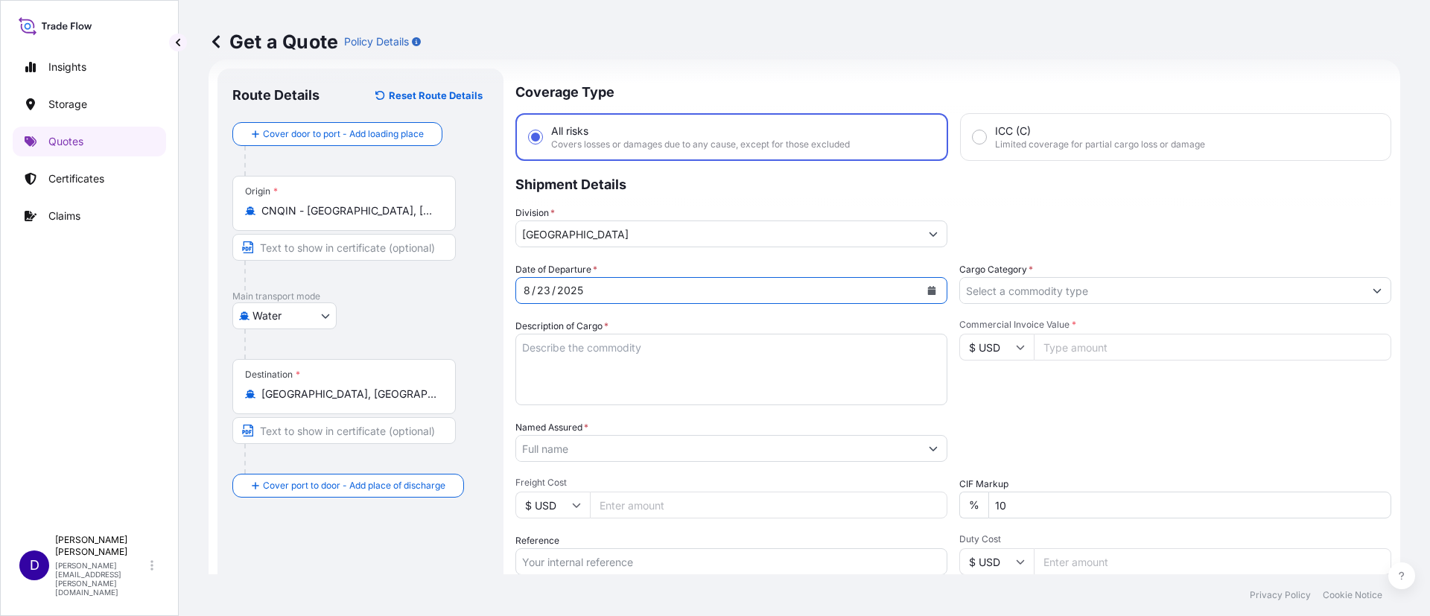
click at [996, 285] on input "Cargo Category *" at bounding box center [1162, 290] width 404 height 27
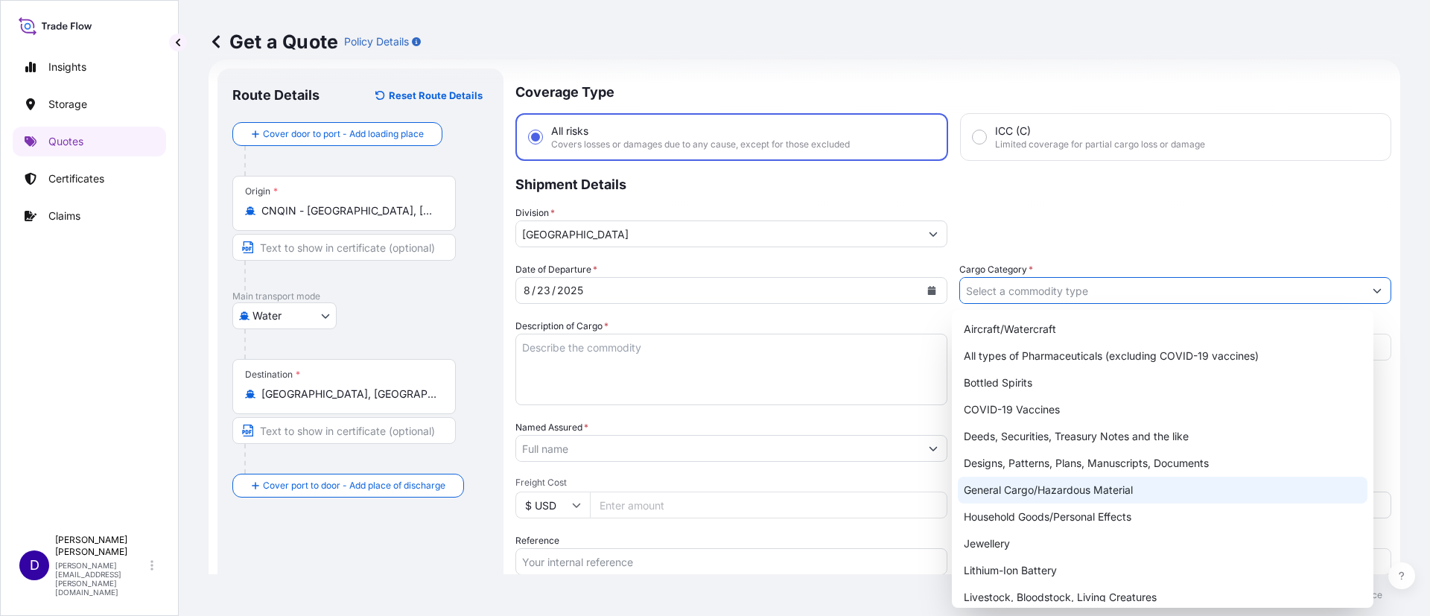
click at [1051, 481] on div "General Cargo/Hazardous Material" at bounding box center [1163, 490] width 410 height 27
type input "General Cargo/Hazardous Material"
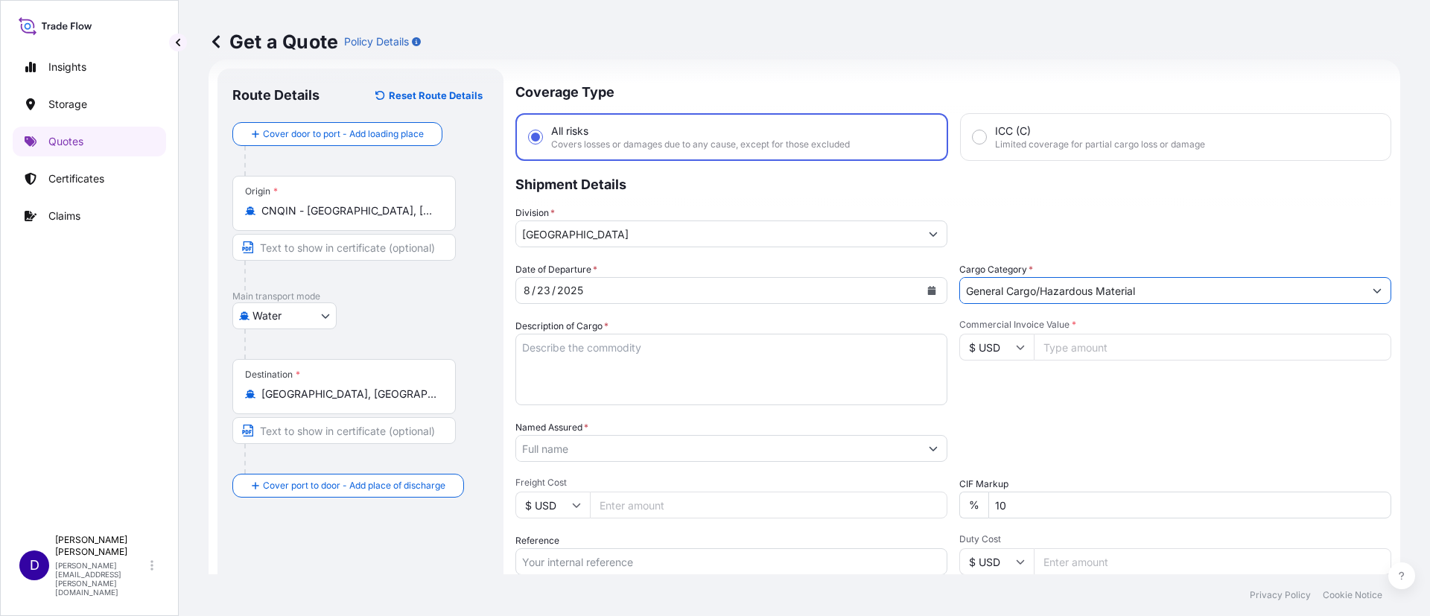
click at [736, 351] on textarea "Description of Cargo *" at bounding box center [731, 369] width 432 height 71
type textarea "MOBILE HOME TIRES"
type input "43400.00"
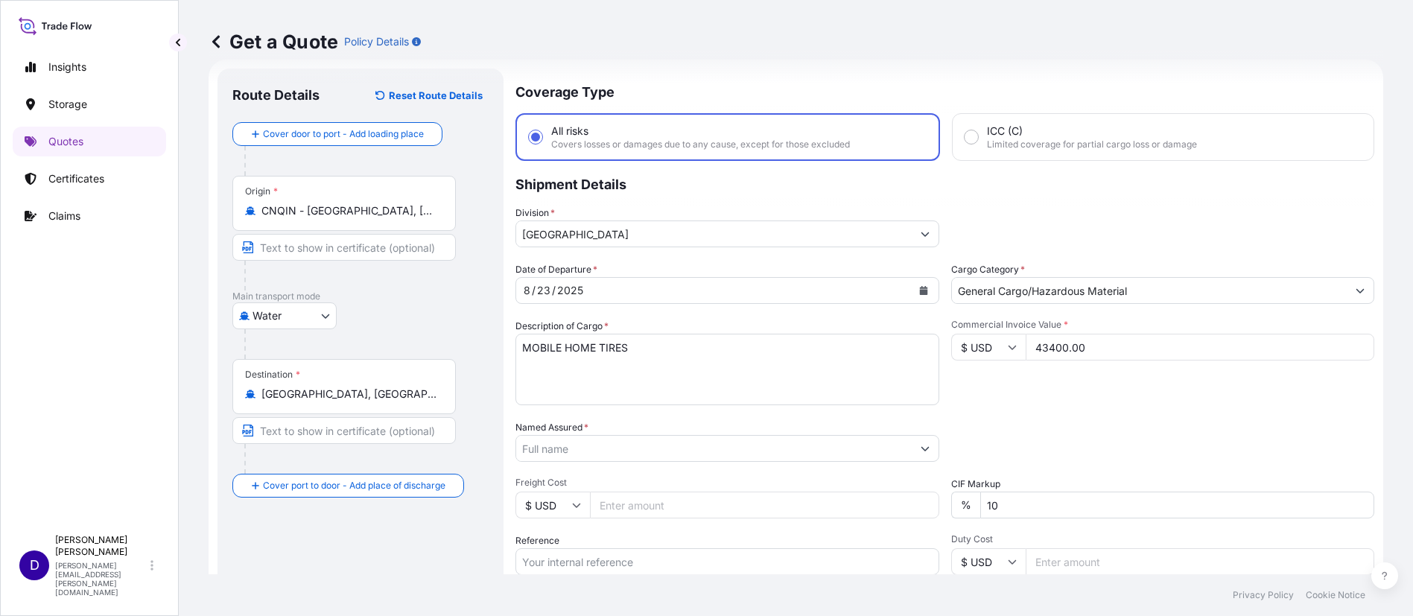
click at [637, 437] on input "Named Assured *" at bounding box center [713, 448] width 395 height 27
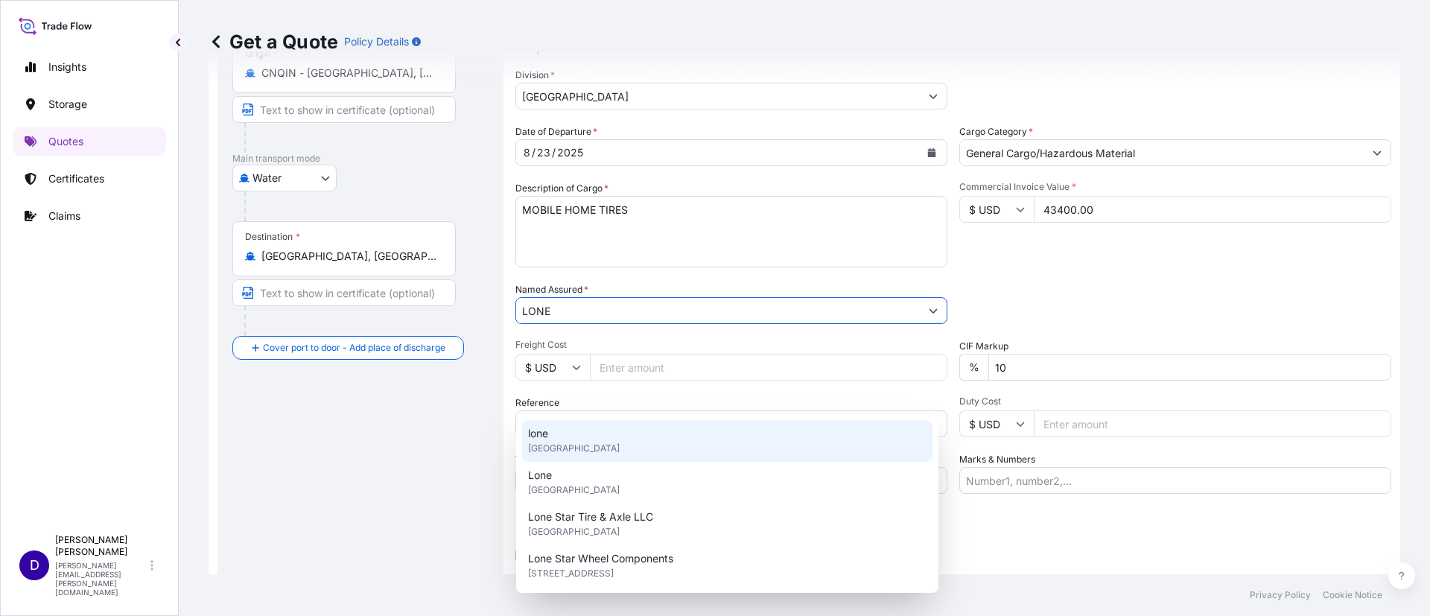
scroll to position [163, 0]
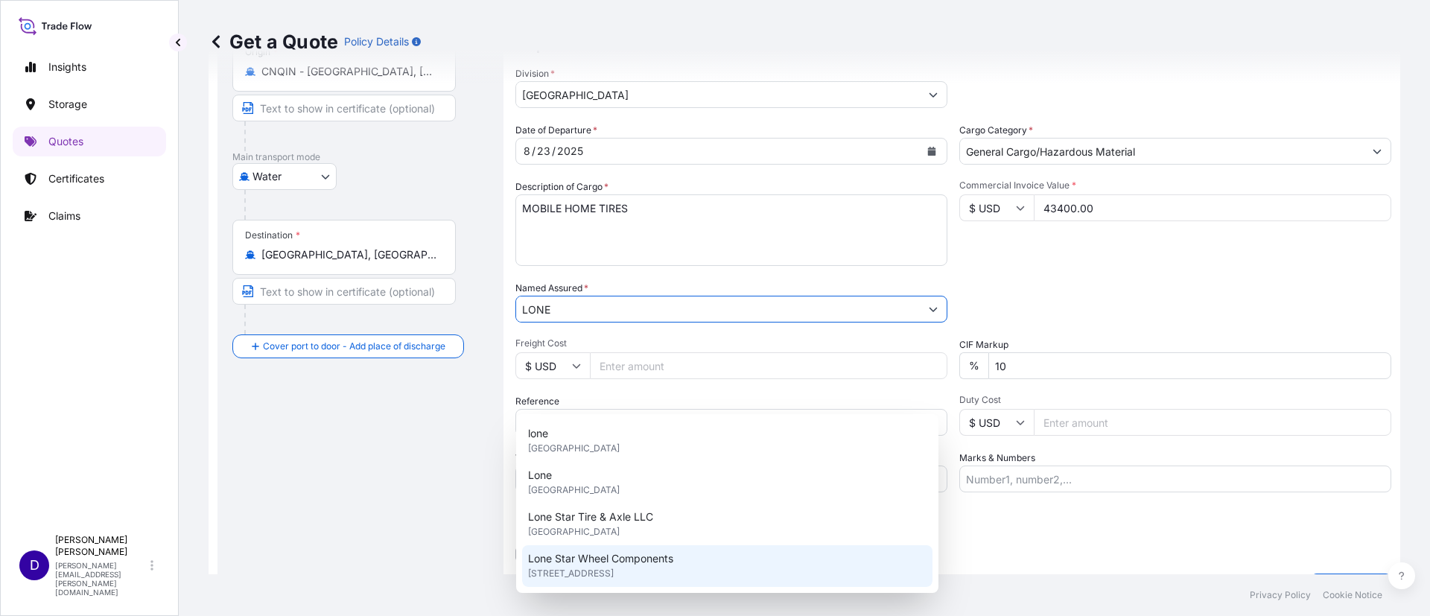
click at [625, 545] on div "Lone Star Wheel Components [STREET_ADDRESS]" at bounding box center [727, 566] width 410 height 42
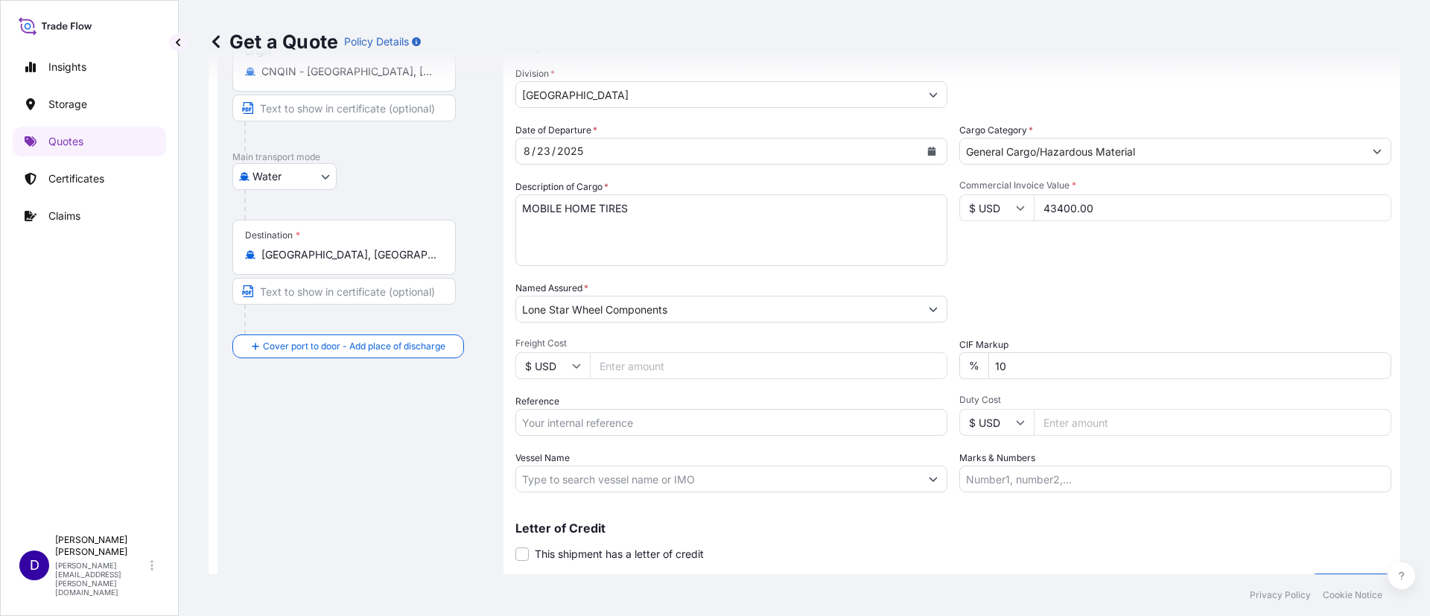
click at [642, 363] on input "Freight Cost" at bounding box center [768, 365] width 357 height 27
click at [740, 541] on div "Letter of Credit This shipment has a letter of credit Letter of credit * Letter…" at bounding box center [953, 541] width 876 height 39
click at [707, 328] on div "Date of Departure * [DATE] Cargo Category * General Cargo/Hazardous Material De…" at bounding box center [953, 307] width 876 height 369
click at [741, 306] on input "Lone Star Wheel Components" at bounding box center [718, 309] width 404 height 27
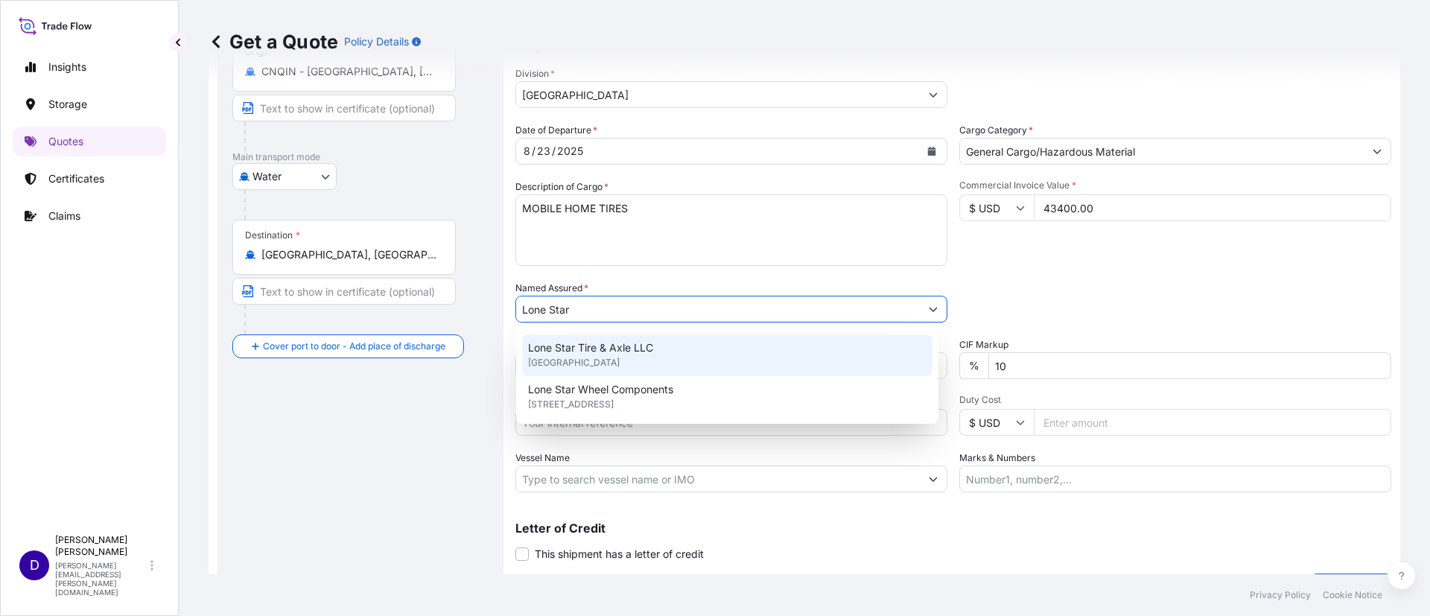
click at [611, 349] on span "Lone Star Tire & Axle LLC" at bounding box center [590, 347] width 125 height 15
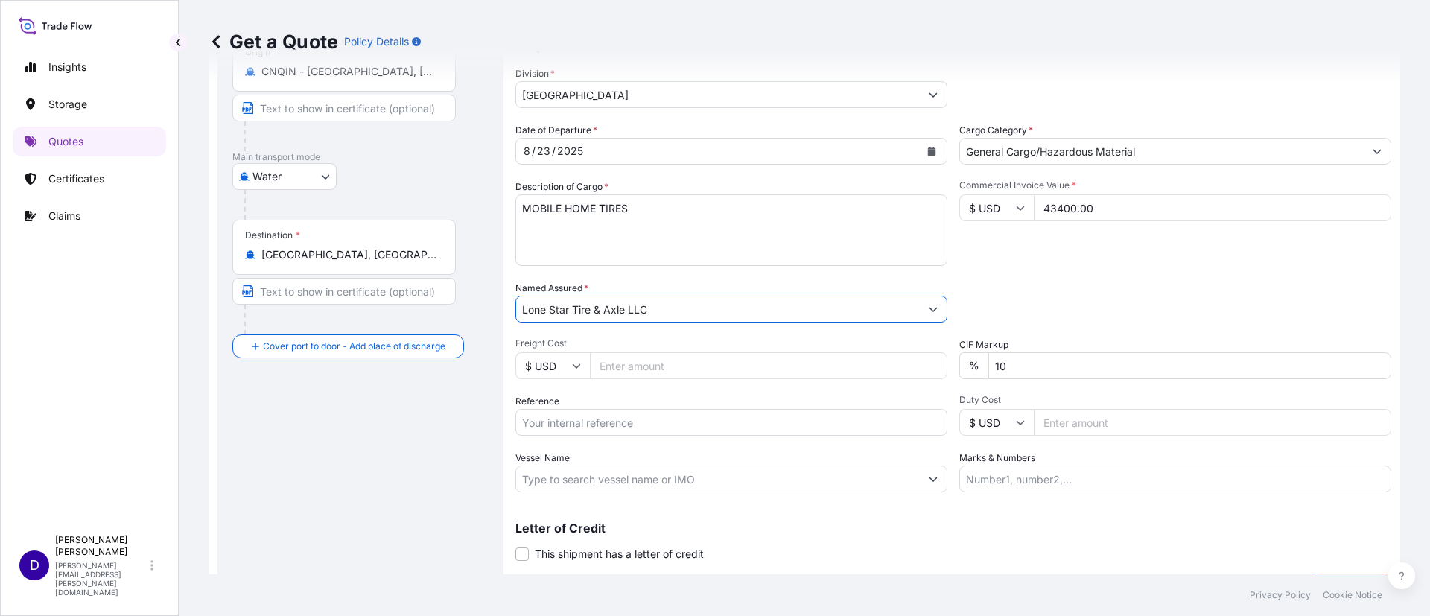
type input "Lone Star Tire & Axle LLC"
click at [692, 366] on input "Freight Cost" at bounding box center [768, 365] width 357 height 27
type input "5710"
click at [759, 418] on input "Reference" at bounding box center [731, 422] width 432 height 27
paste input "S25I157925"
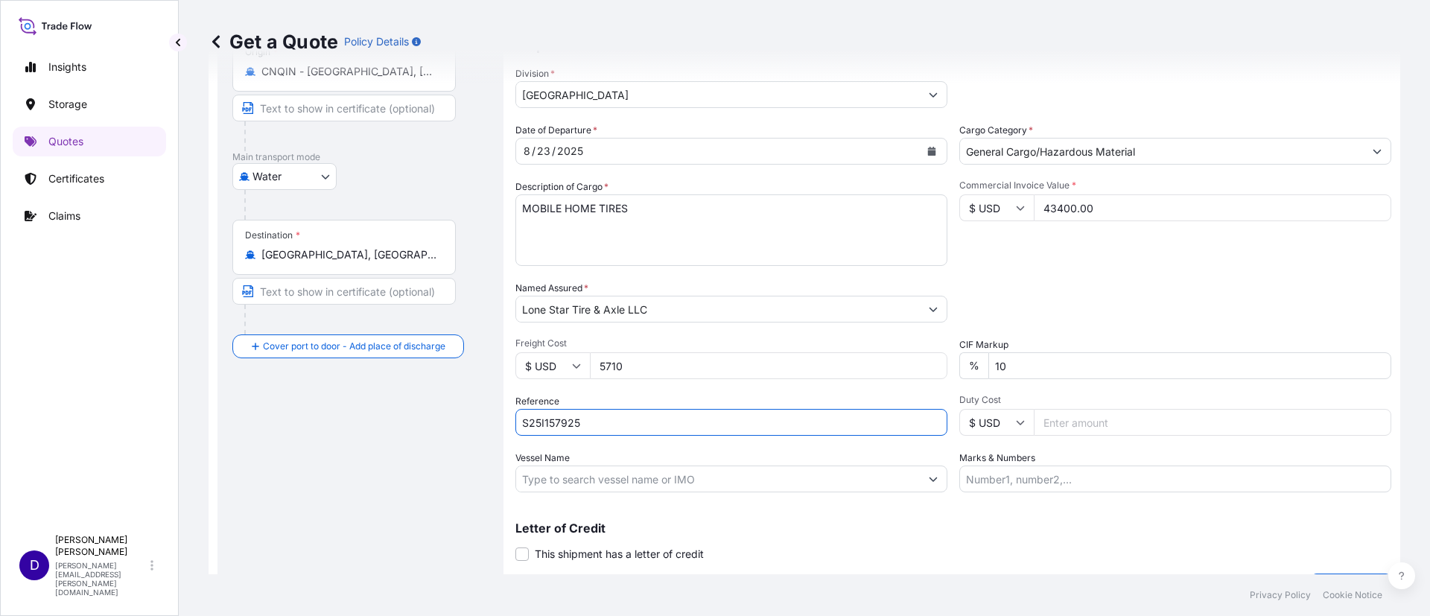
type input "S25I157925"
click at [1098, 407] on div "Duty Cost $ USD" at bounding box center [1175, 415] width 432 height 42
click at [1082, 415] on input "Duty Cost" at bounding box center [1212, 422] width 357 height 27
type input "25550.19"
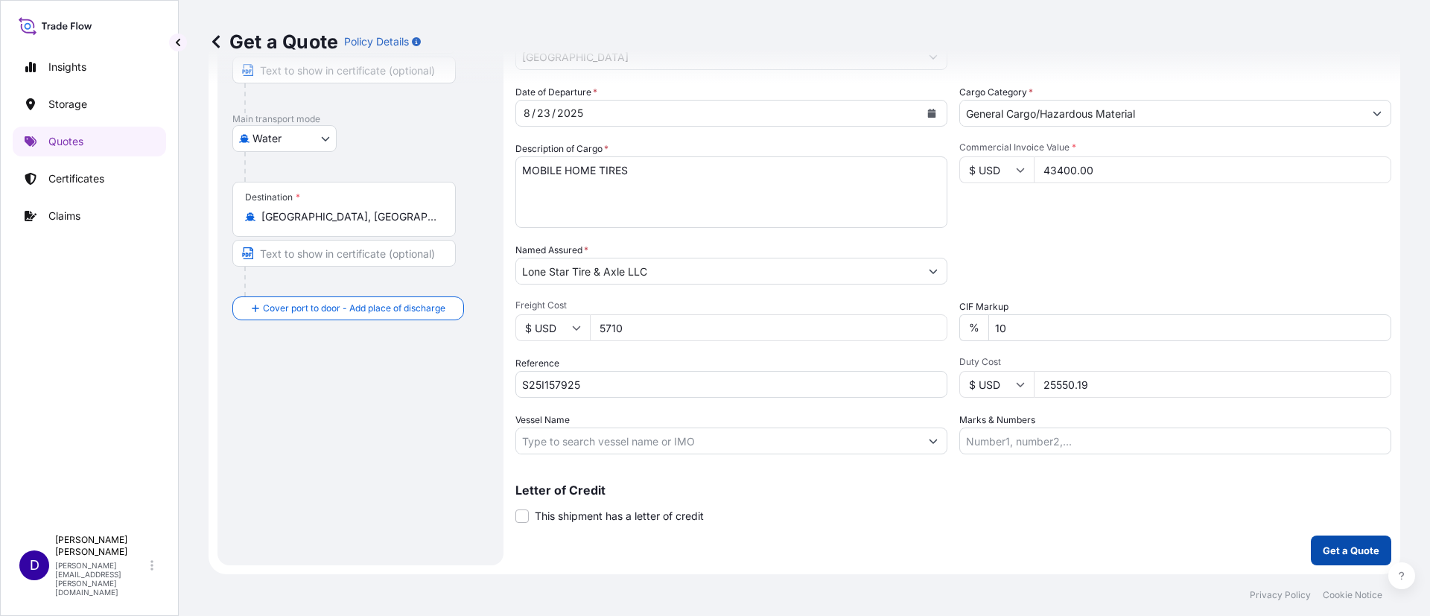
click at [1351, 545] on p "Get a Quote" at bounding box center [1350, 550] width 57 height 15
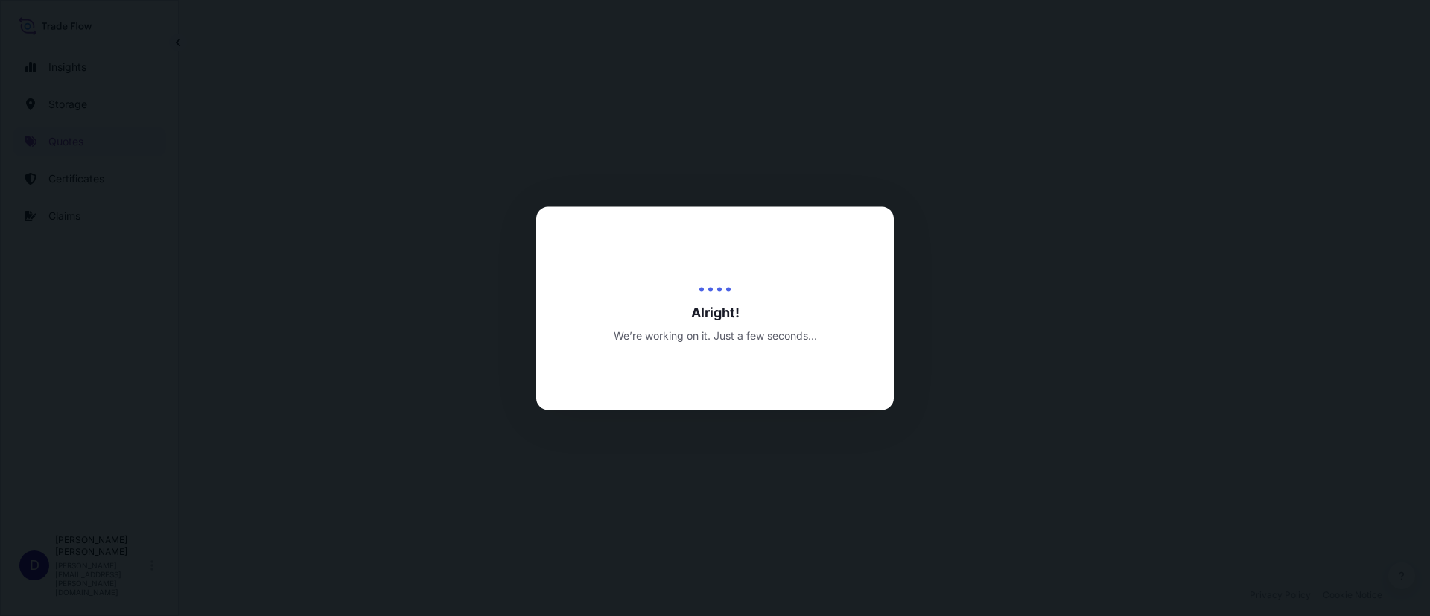
select select "Water"
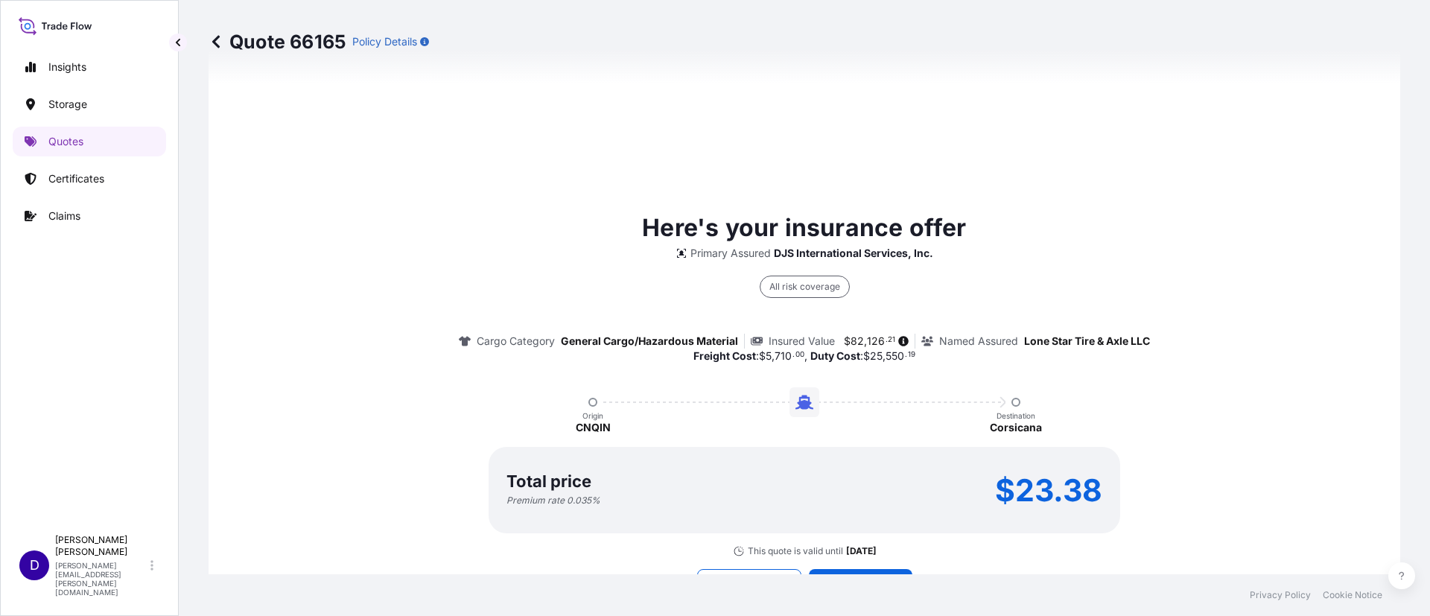
scroll to position [1072, 0]
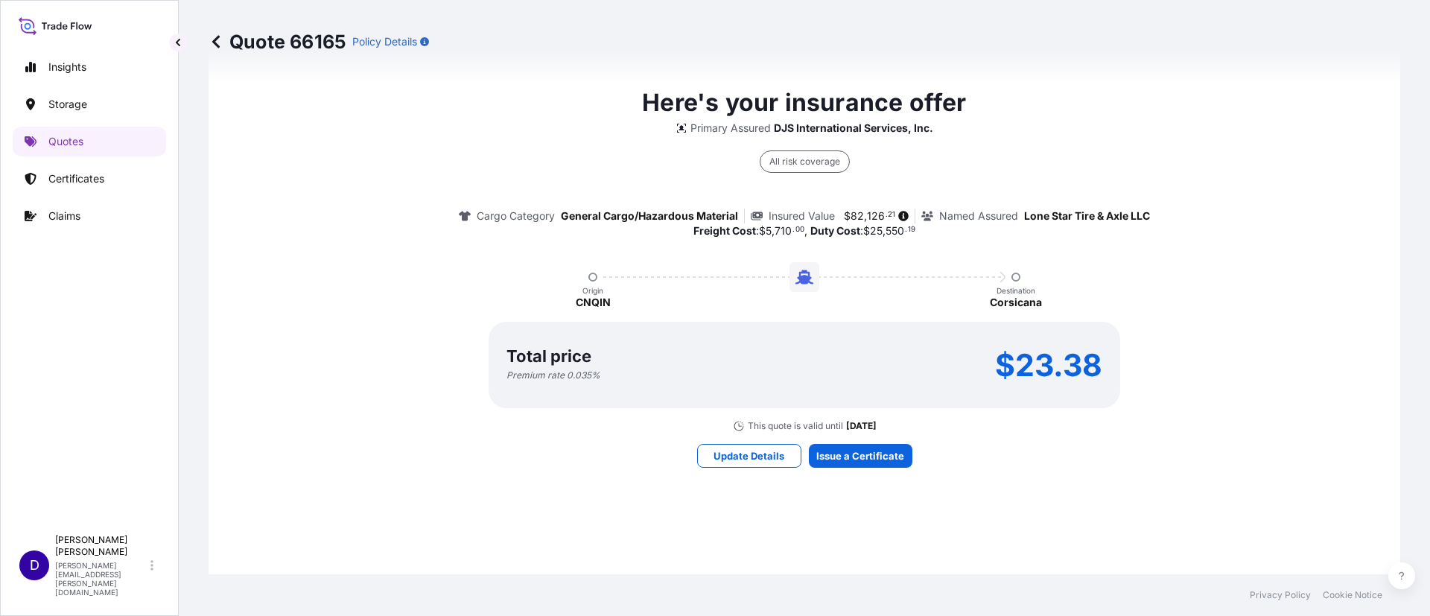
click at [859, 441] on div "Here's your insurance offer Primary Assured DJS International Services, Inc. Al…" at bounding box center [804, 276] width 1150 height 1075
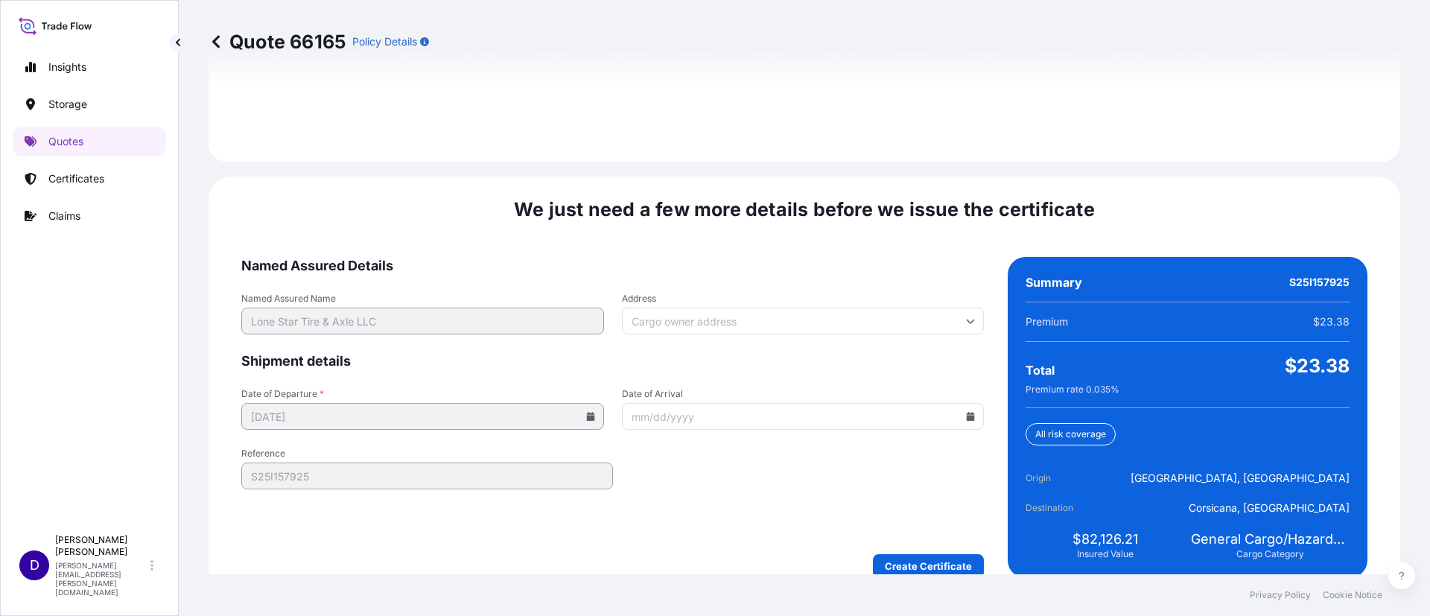
scroll to position [2206, 0]
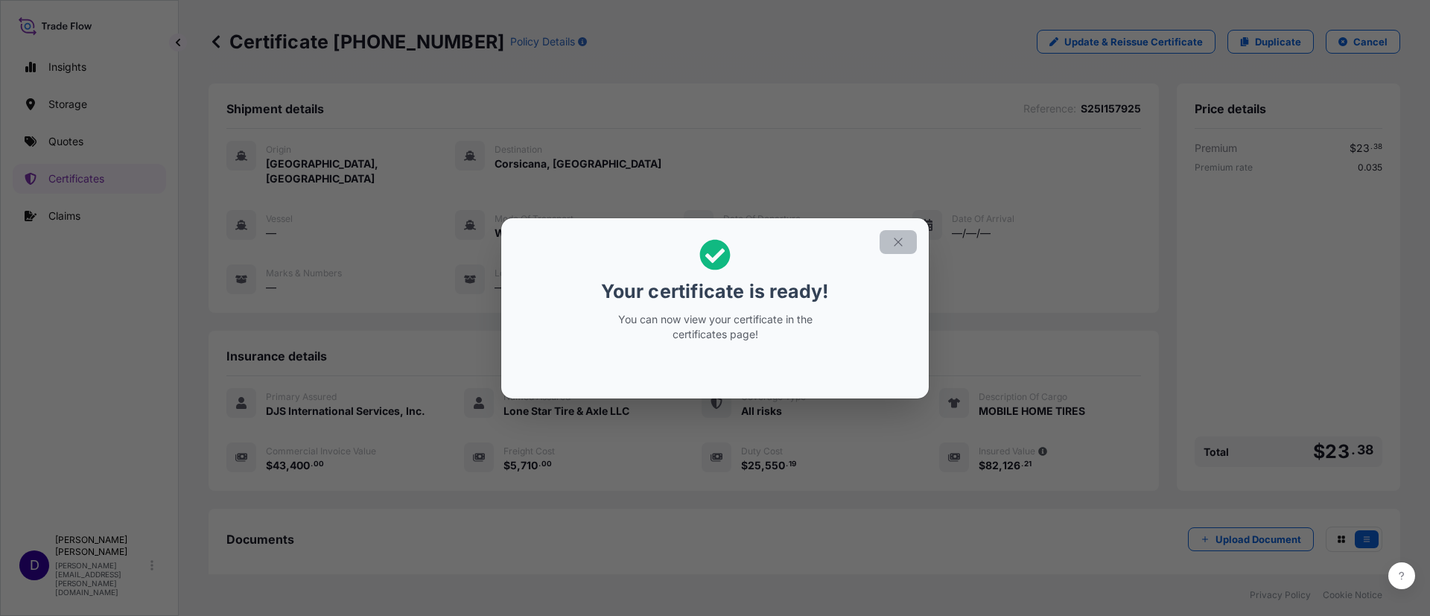
click at [903, 230] on button "button" at bounding box center [897, 242] width 37 height 24
